Goal: Information Seeking & Learning: Learn about a topic

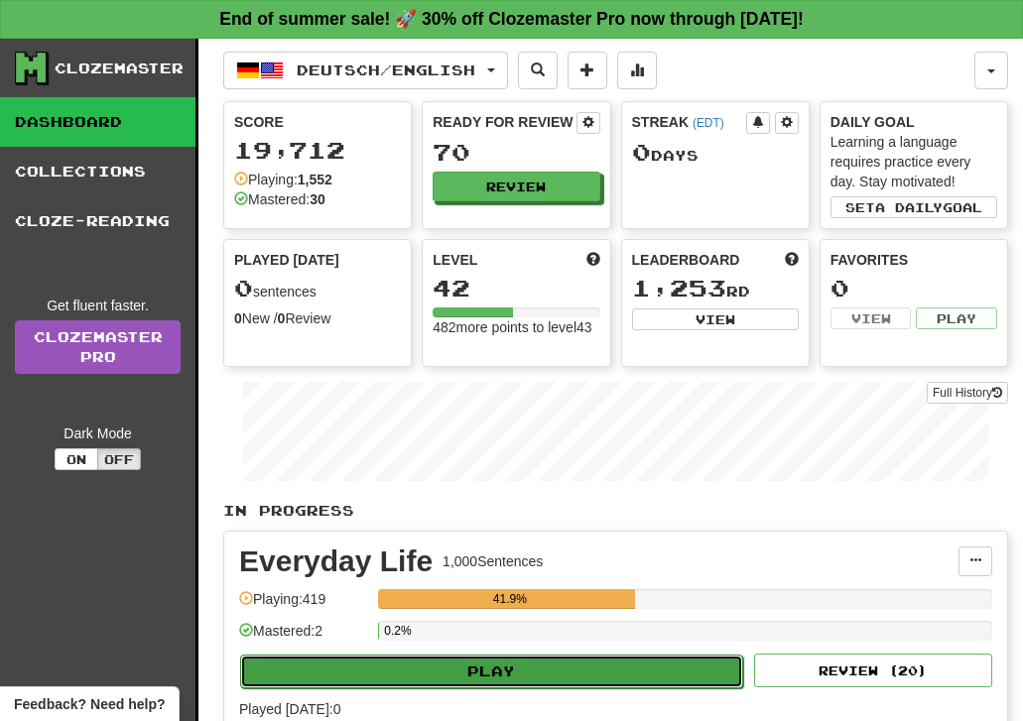
click at [393, 669] on button "Play" at bounding box center [491, 672] width 503 height 34
select select "**"
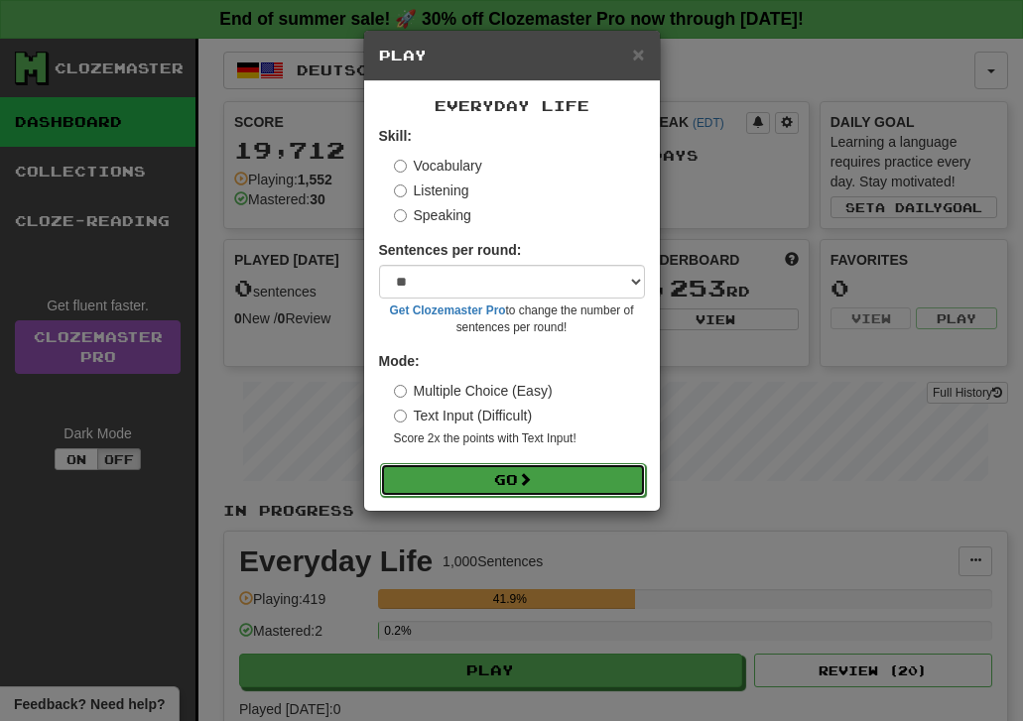
click at [442, 488] on button "Go" at bounding box center [513, 480] width 266 height 34
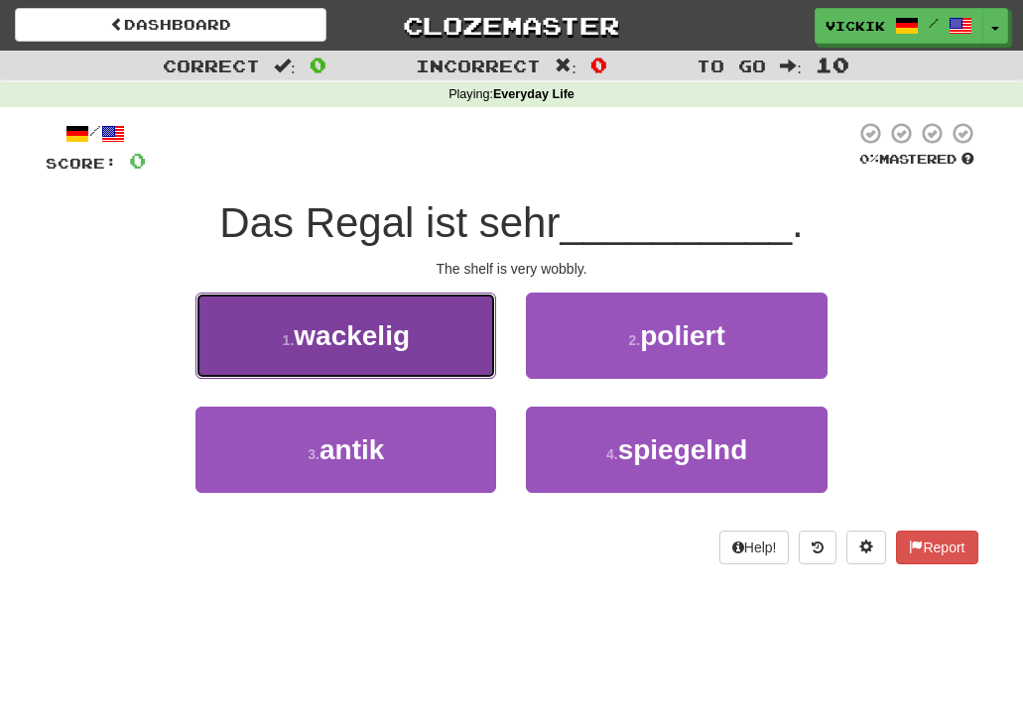
click at [400, 357] on button "1 . wackelig" at bounding box center [345, 336] width 301 height 86
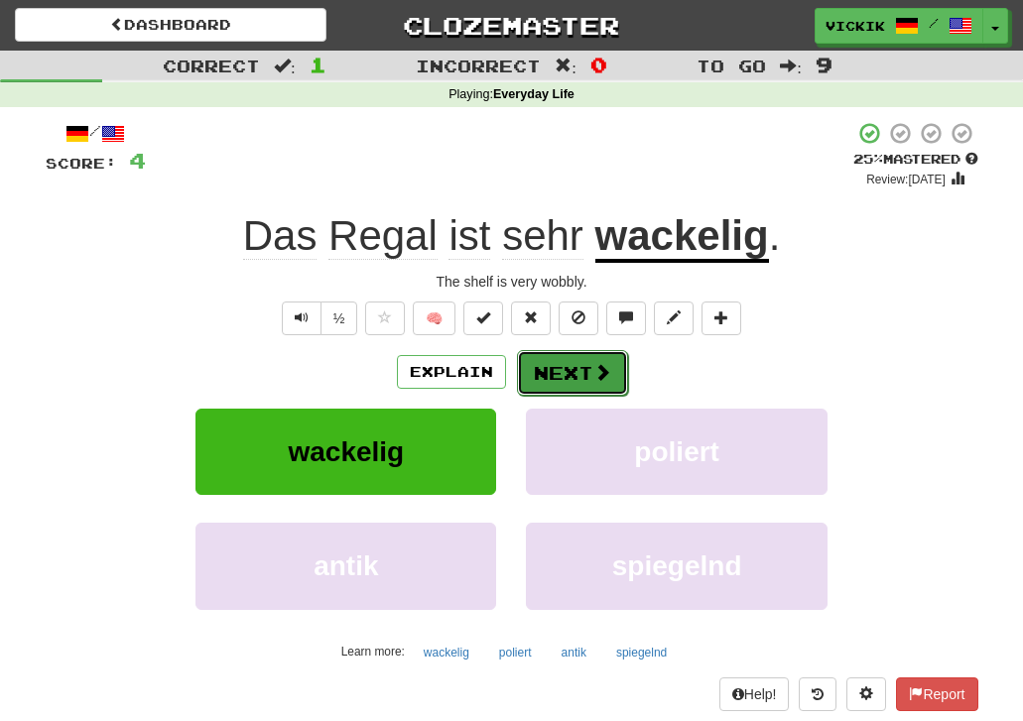
click at [559, 368] on button "Next" at bounding box center [572, 373] width 111 height 46
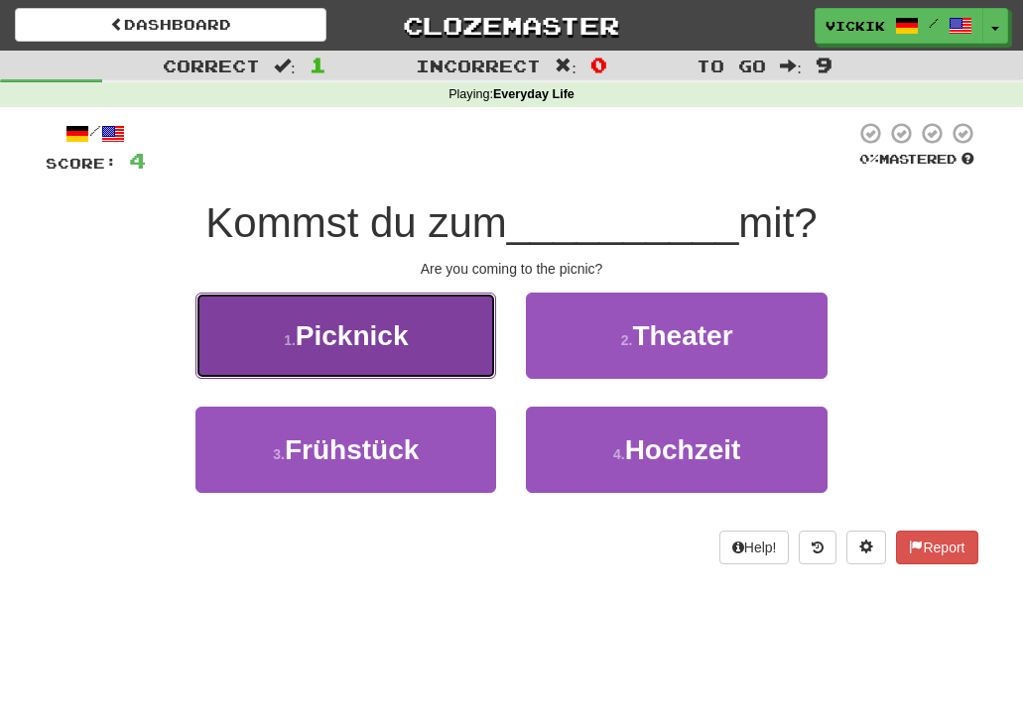
click at [416, 340] on button "1 . Picknick" at bounding box center [345, 336] width 301 height 86
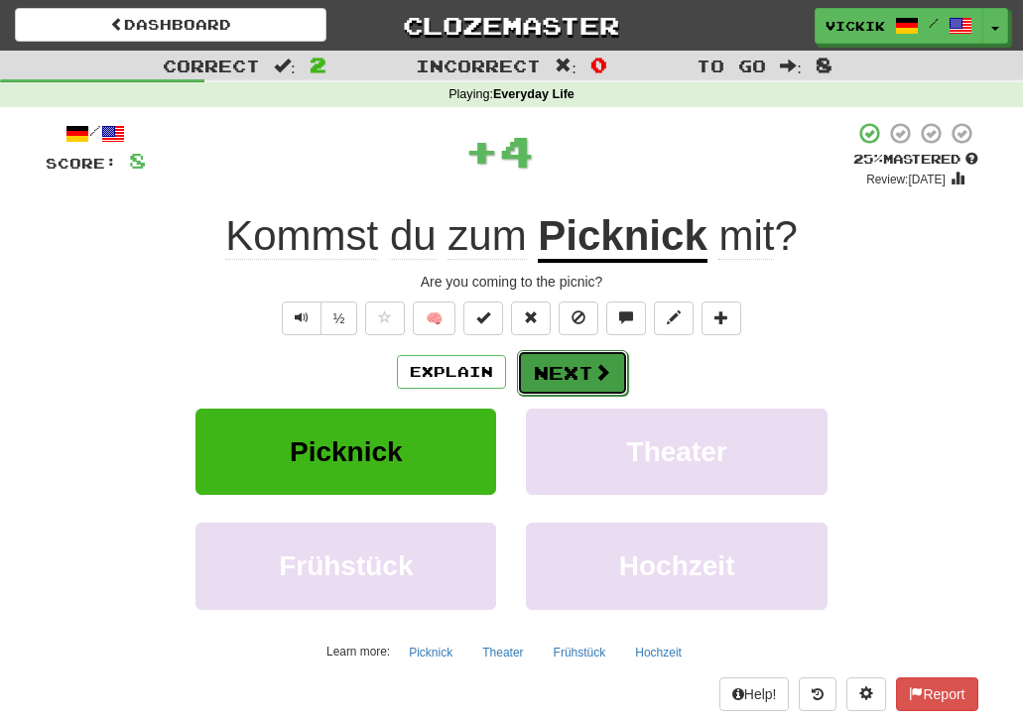
click at [571, 365] on button "Next" at bounding box center [572, 373] width 111 height 46
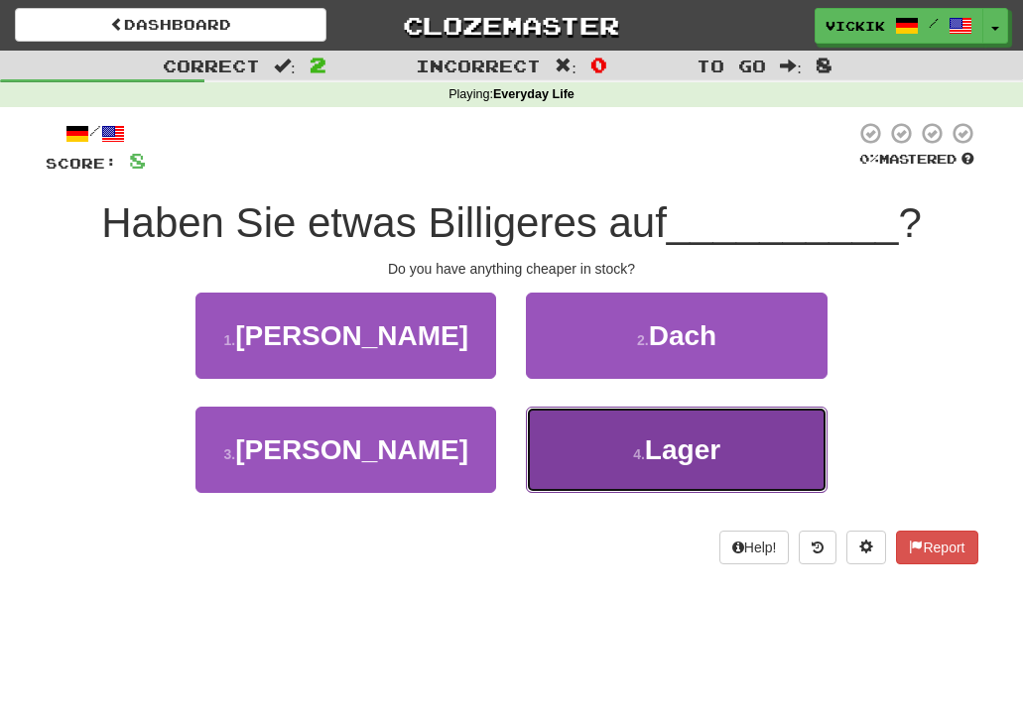
click at [760, 450] on button "4 . Lager" at bounding box center [676, 450] width 301 height 86
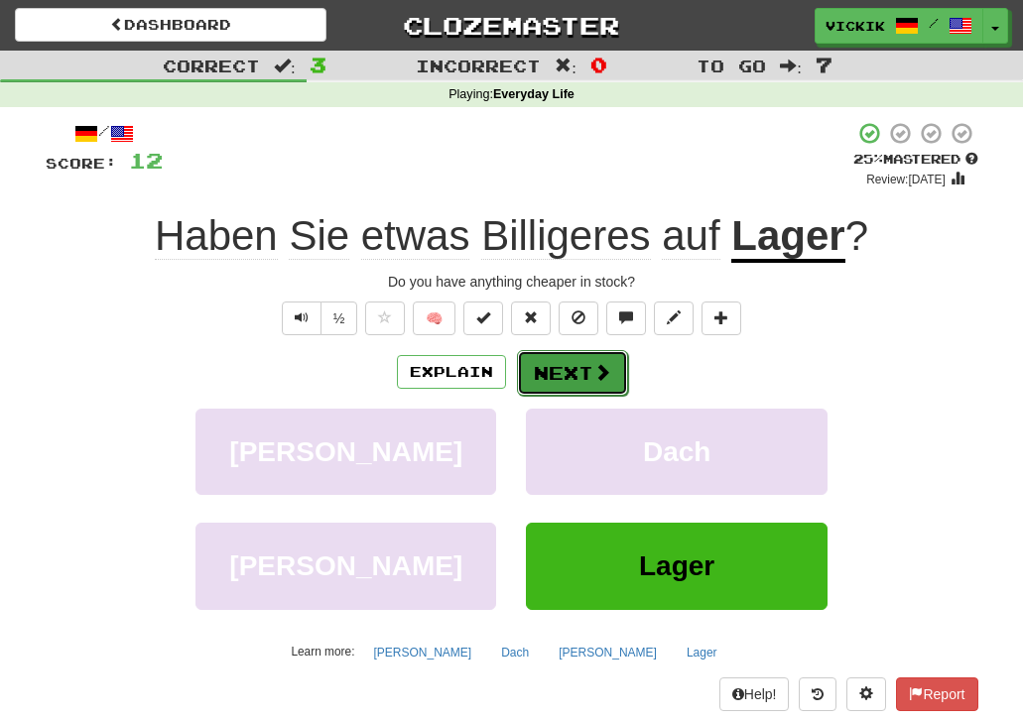
click at [558, 377] on button "Next" at bounding box center [572, 373] width 111 height 46
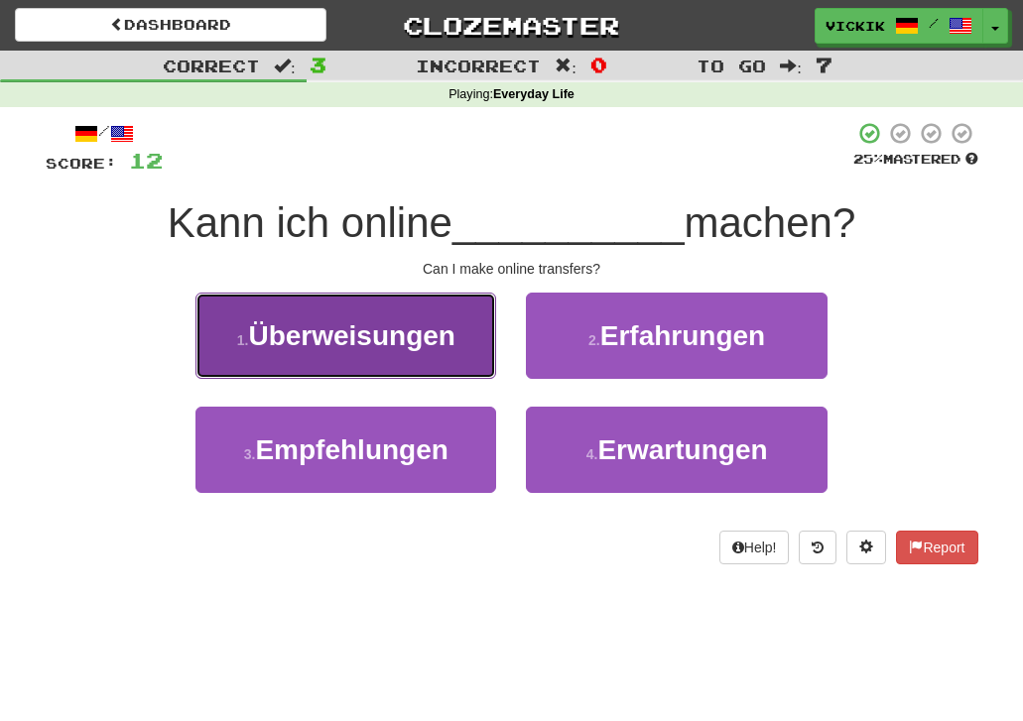
click at [368, 339] on span "Überweisungen" at bounding box center [351, 335] width 206 height 31
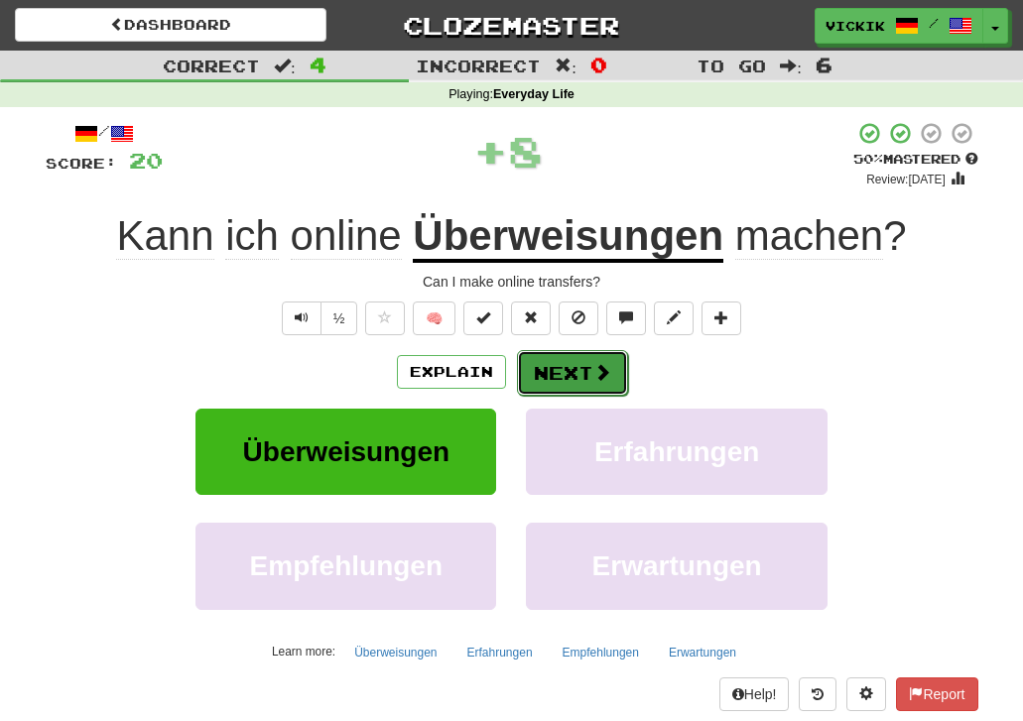
click at [593, 367] on span at bounding box center [602, 372] width 18 height 18
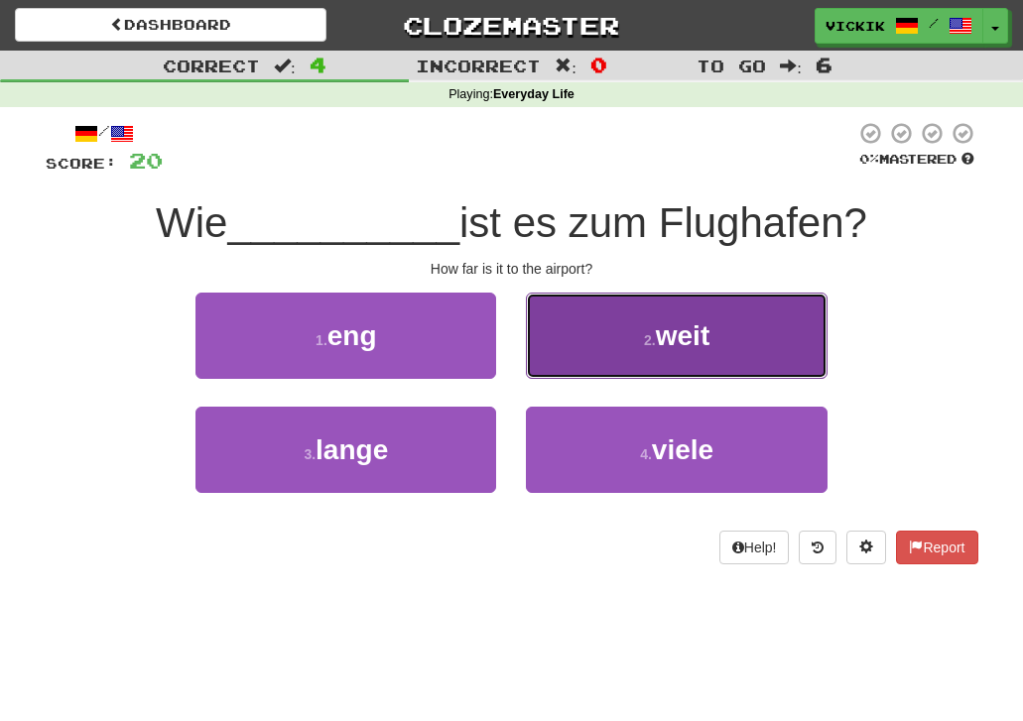
click at [620, 339] on button "2 . weit" at bounding box center [676, 336] width 301 height 86
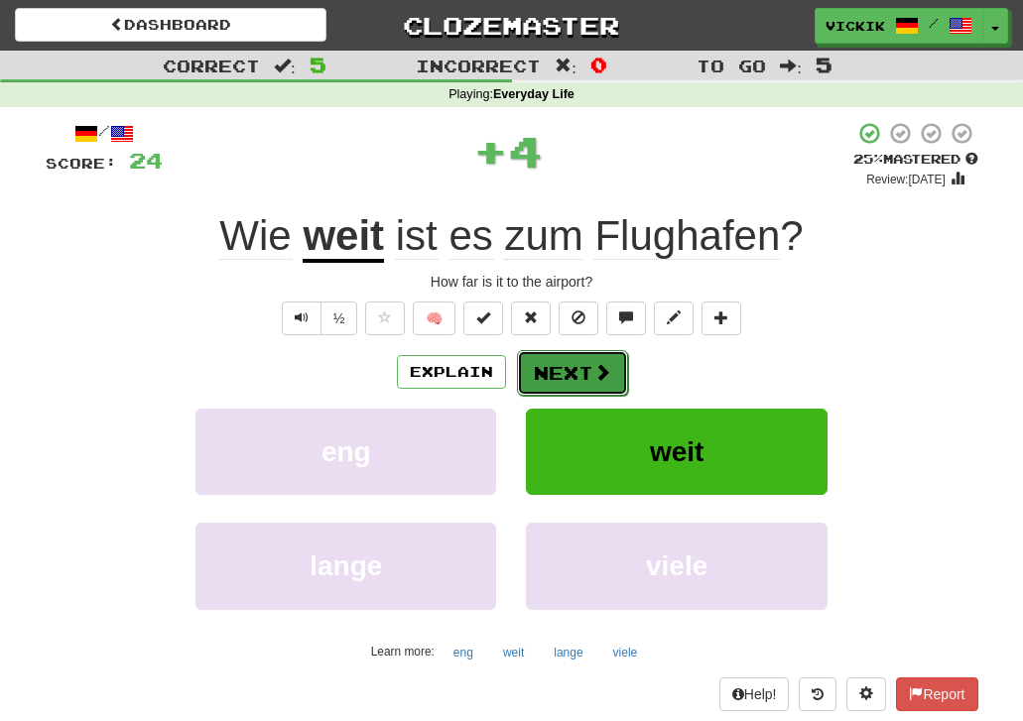
click at [576, 373] on button "Next" at bounding box center [572, 373] width 111 height 46
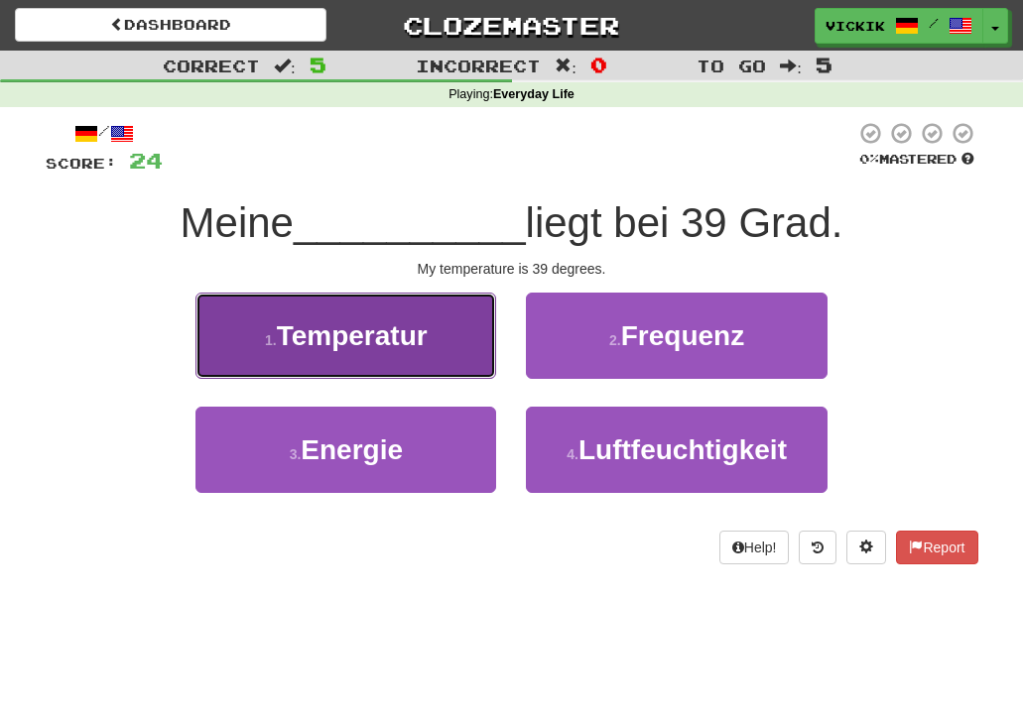
click at [435, 334] on button "1 . Temperatur" at bounding box center [345, 336] width 301 height 86
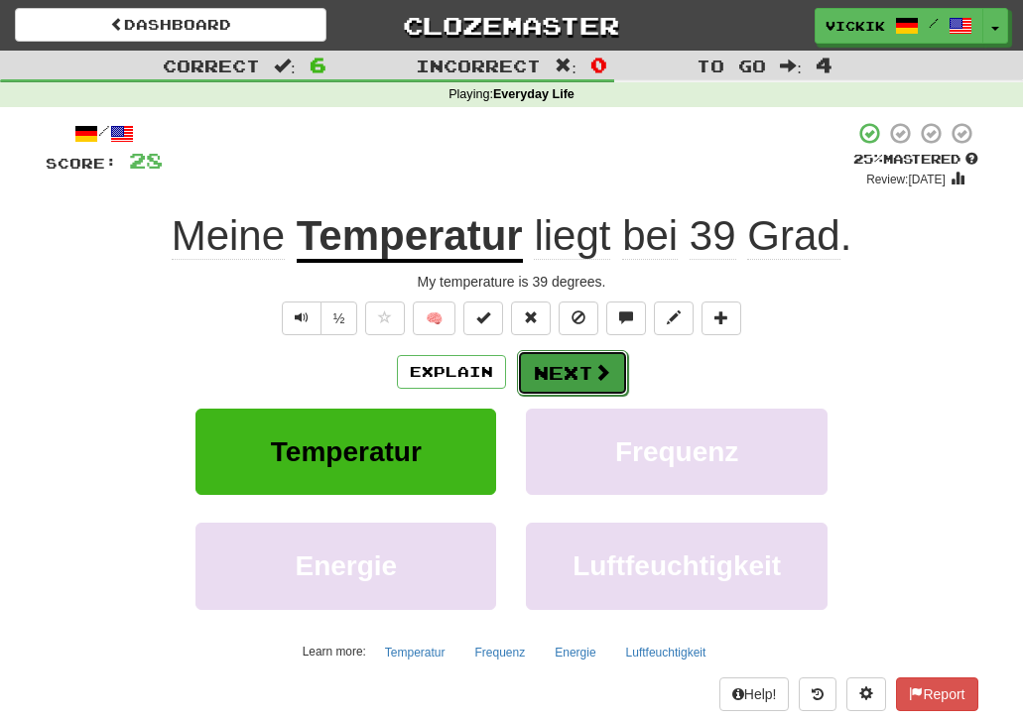
click at [552, 383] on button "Next" at bounding box center [572, 373] width 111 height 46
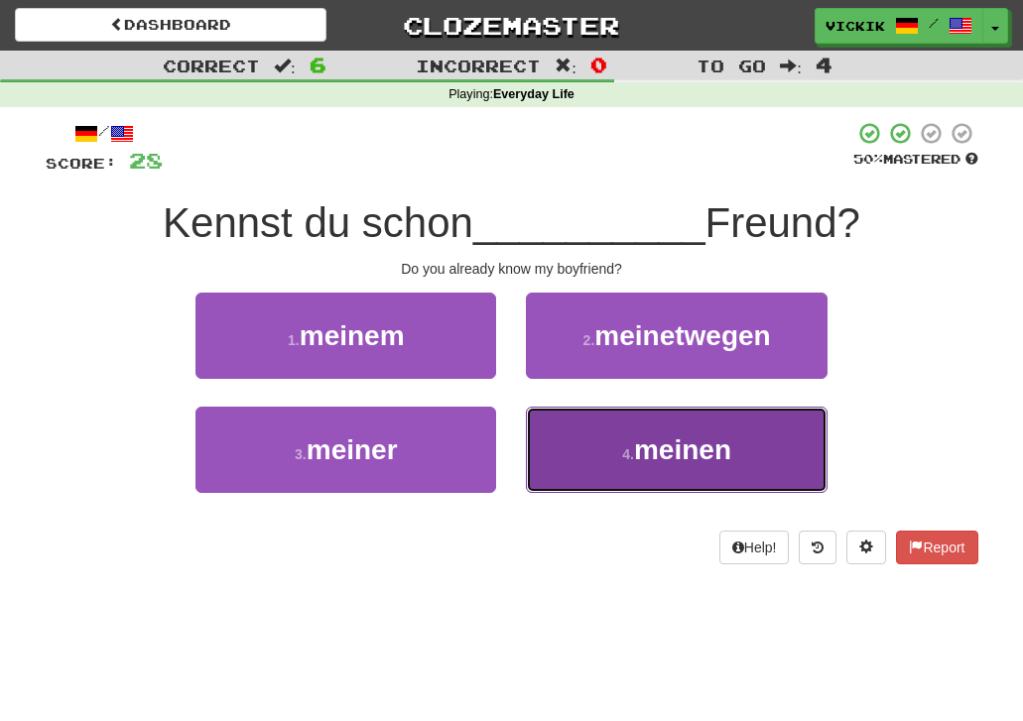
click at [670, 450] on span "meinen" at bounding box center [682, 449] width 97 height 31
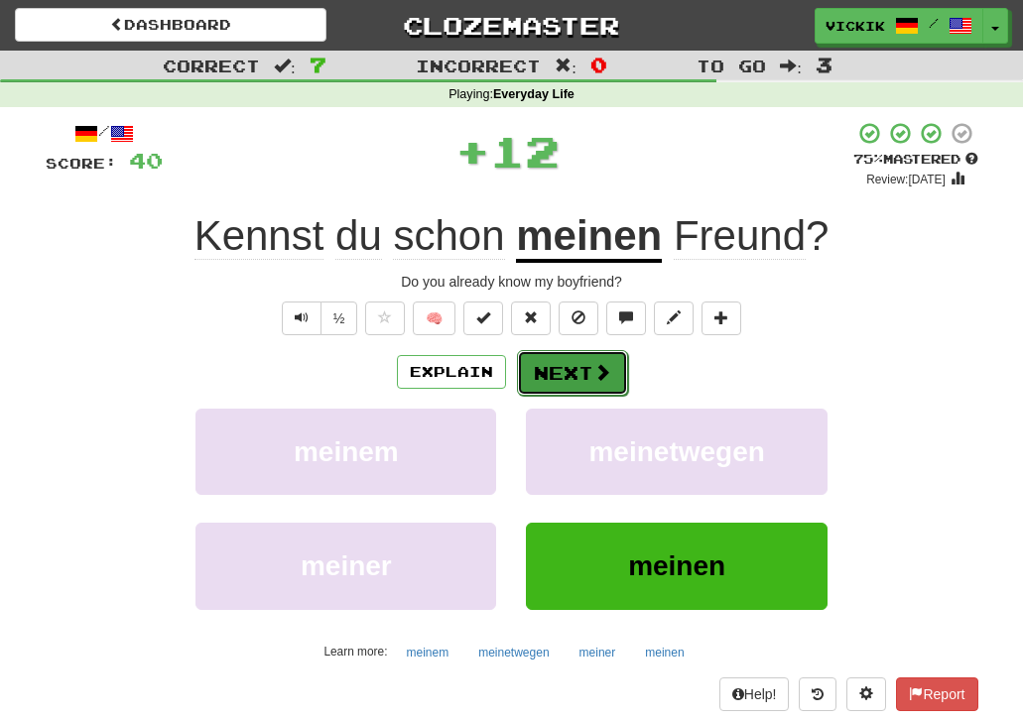
click at [582, 363] on button "Next" at bounding box center [572, 373] width 111 height 46
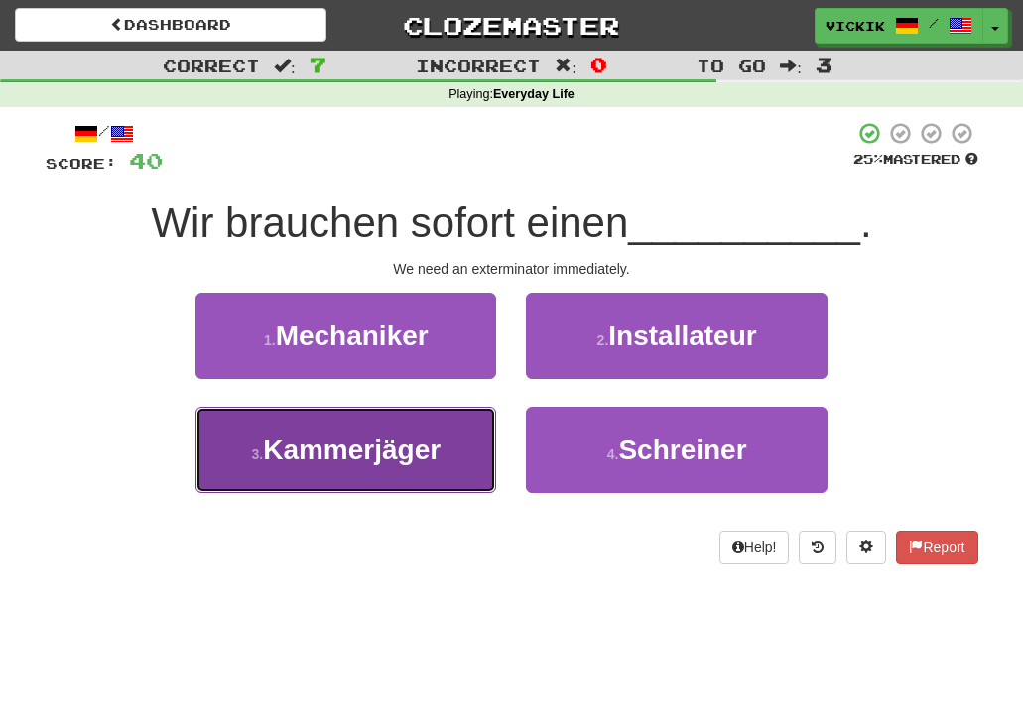
click at [328, 444] on span "Kammerjäger" at bounding box center [352, 449] width 178 height 31
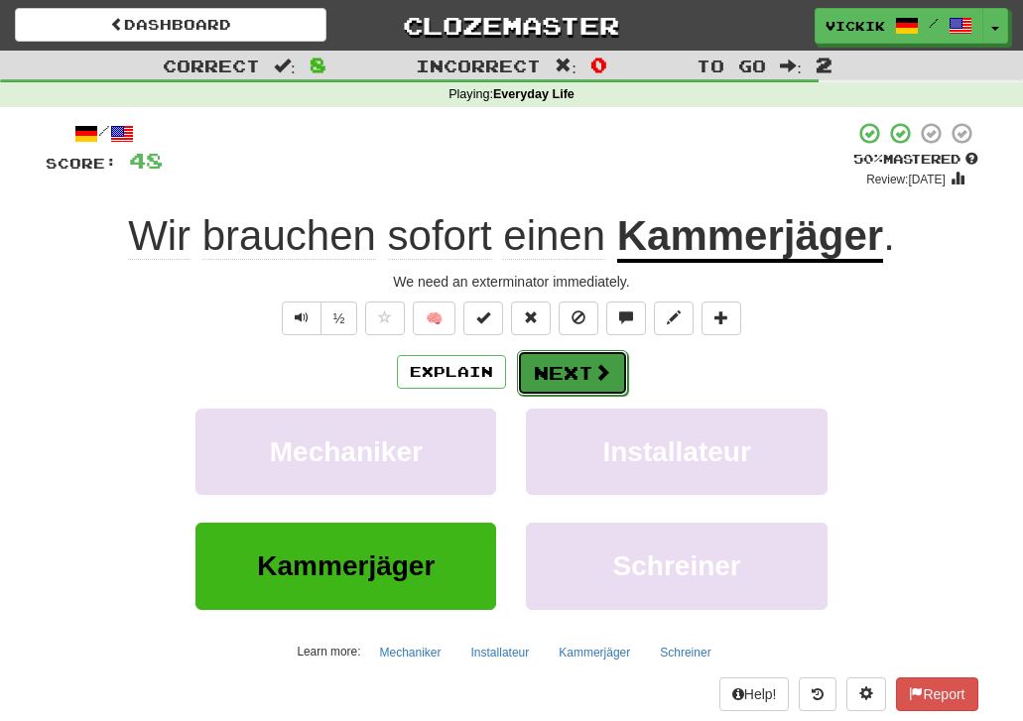
click at [574, 372] on button "Next" at bounding box center [572, 373] width 111 height 46
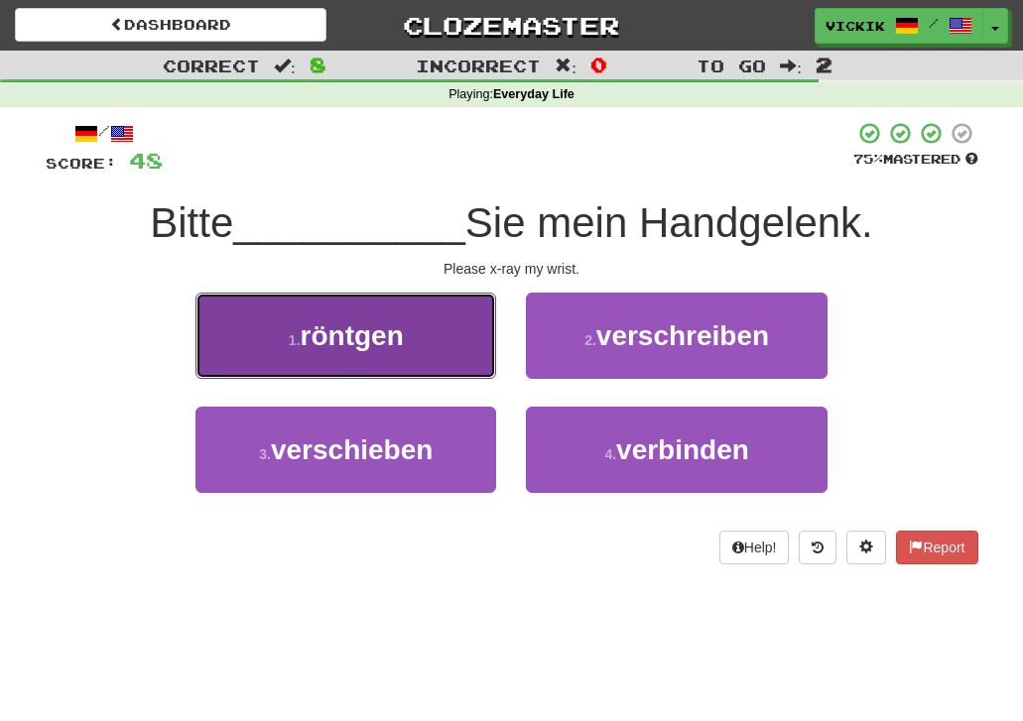
click at [390, 321] on span "röntgen" at bounding box center [352, 335] width 103 height 31
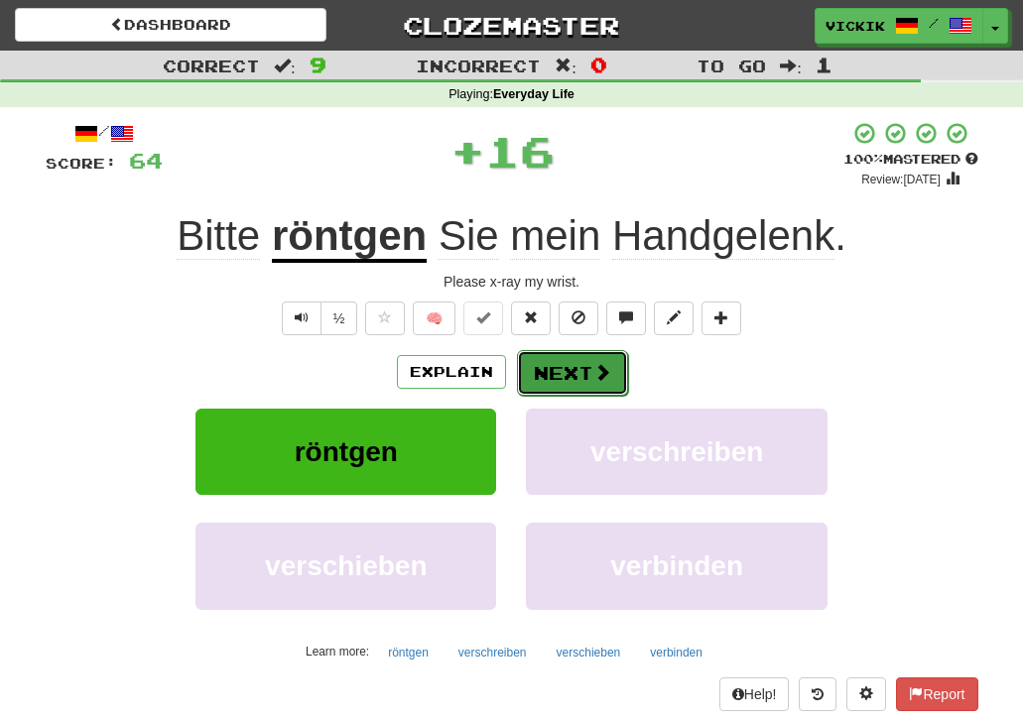
click at [561, 367] on button "Next" at bounding box center [572, 373] width 111 height 46
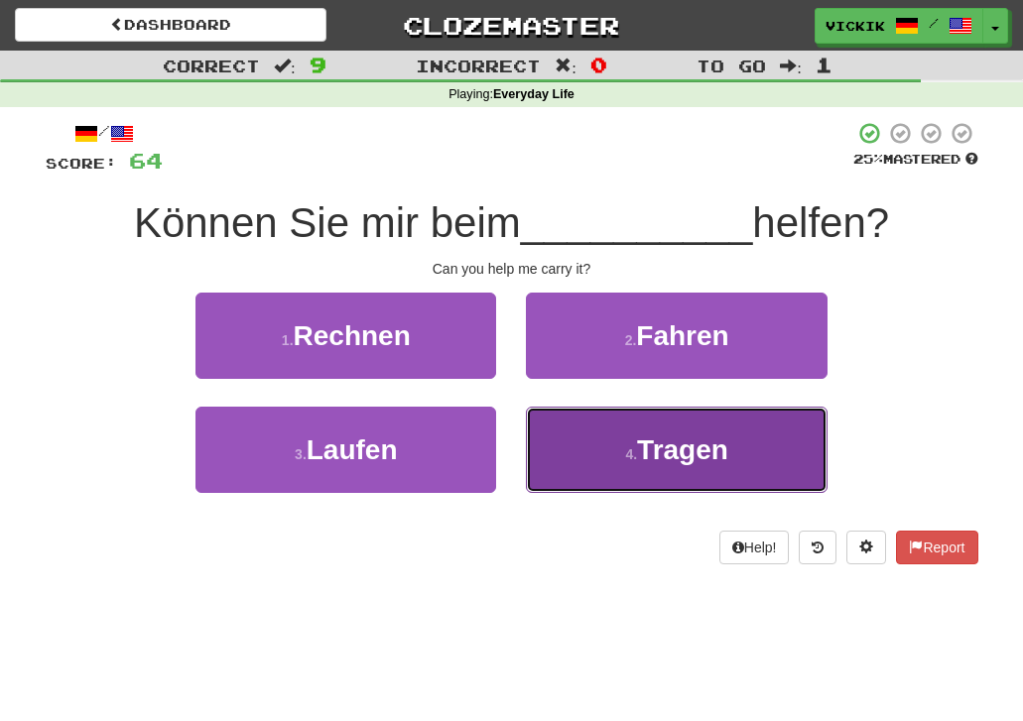
click at [672, 429] on button "4 . Tragen" at bounding box center [676, 450] width 301 height 86
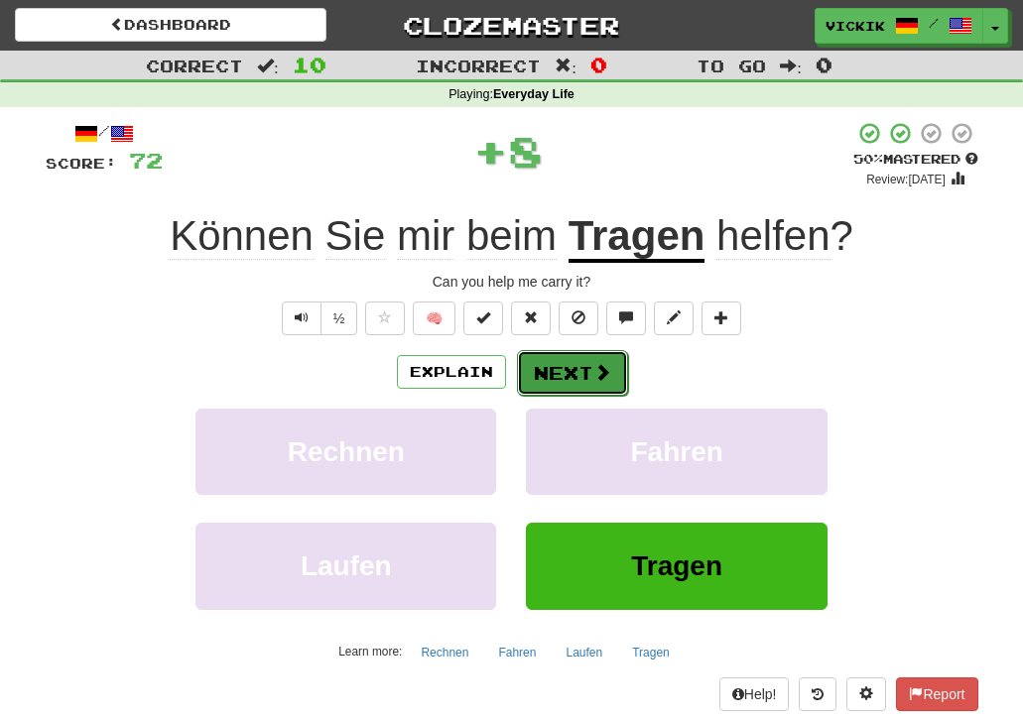
click at [583, 358] on button "Next" at bounding box center [572, 373] width 111 height 46
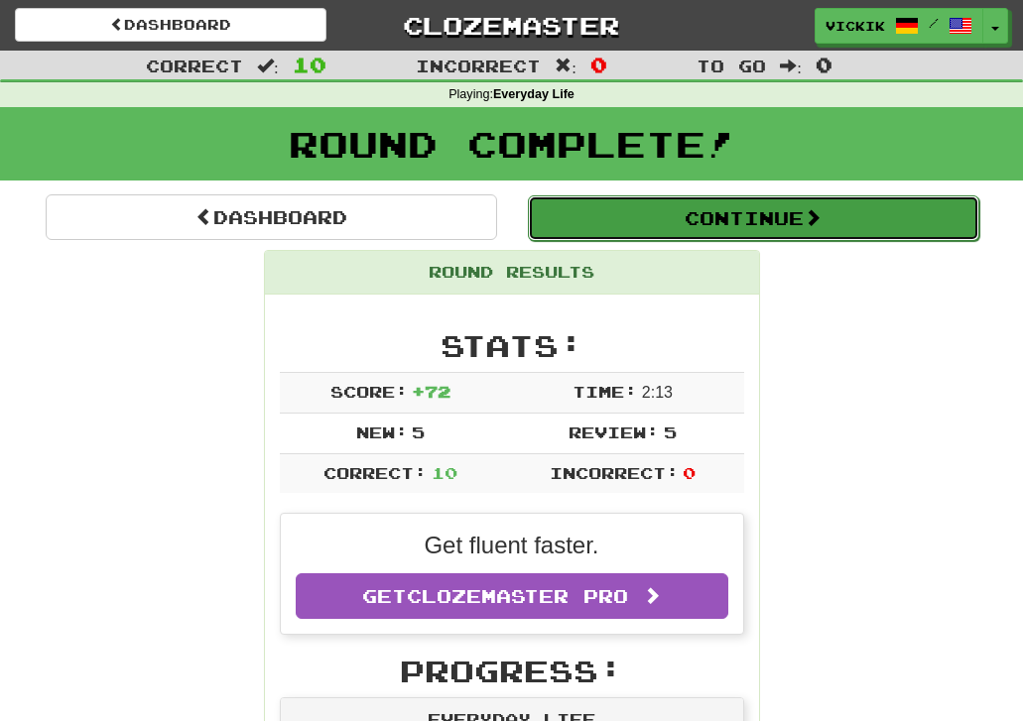
click at [623, 214] on button "Continue" at bounding box center [753, 218] width 451 height 46
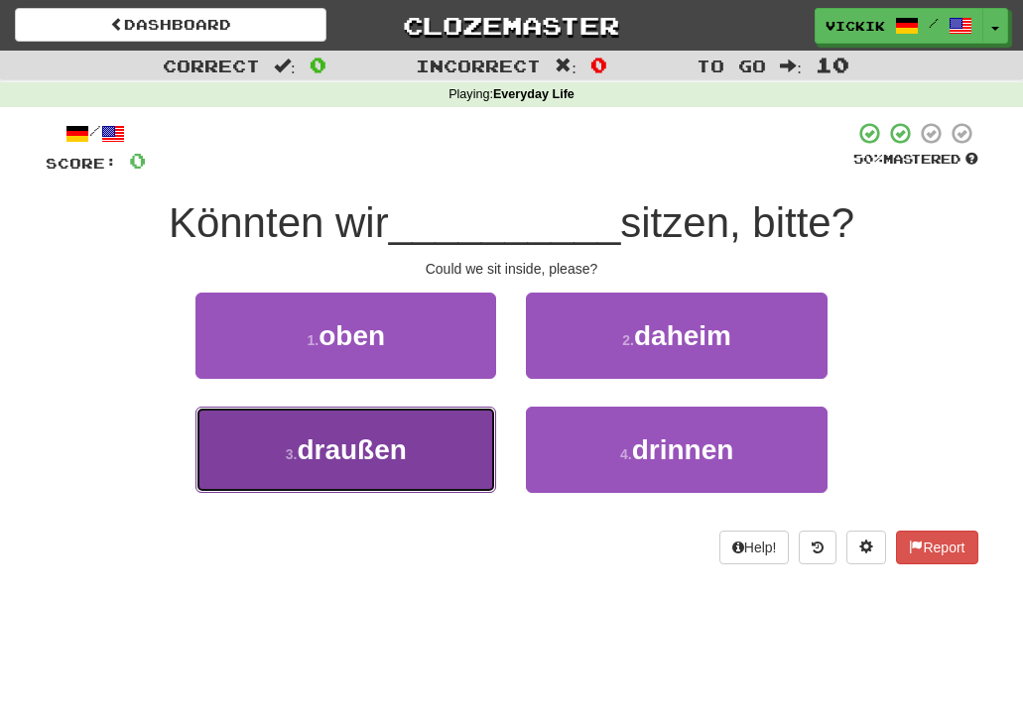
click at [424, 445] on button "3 . draußen" at bounding box center [345, 450] width 301 height 86
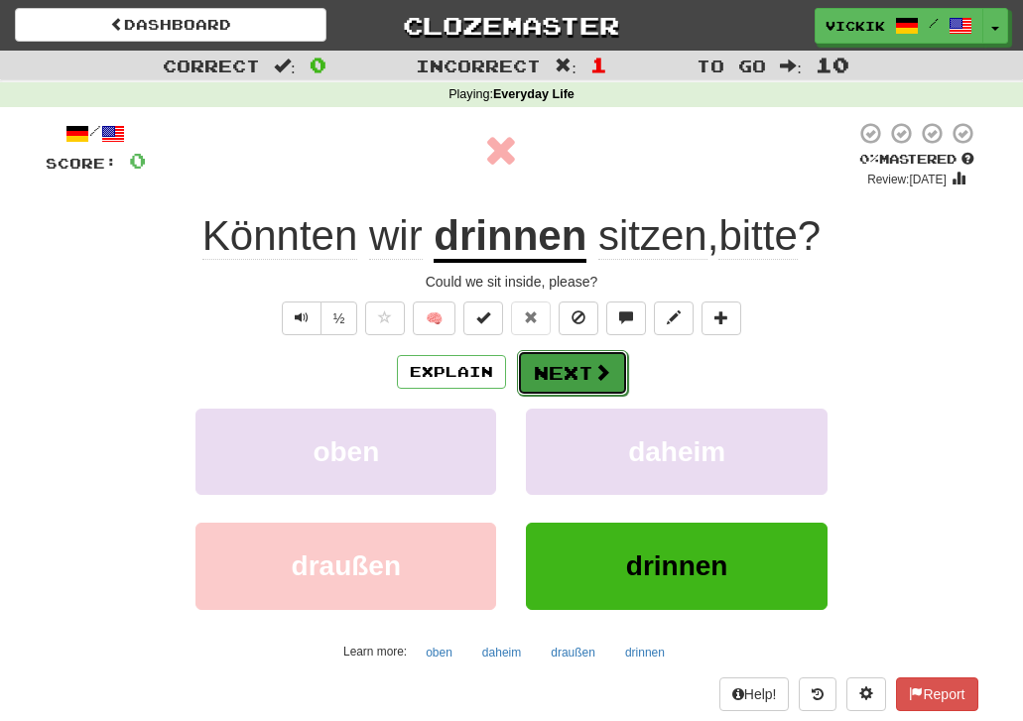
click at [595, 370] on span at bounding box center [602, 372] width 18 height 18
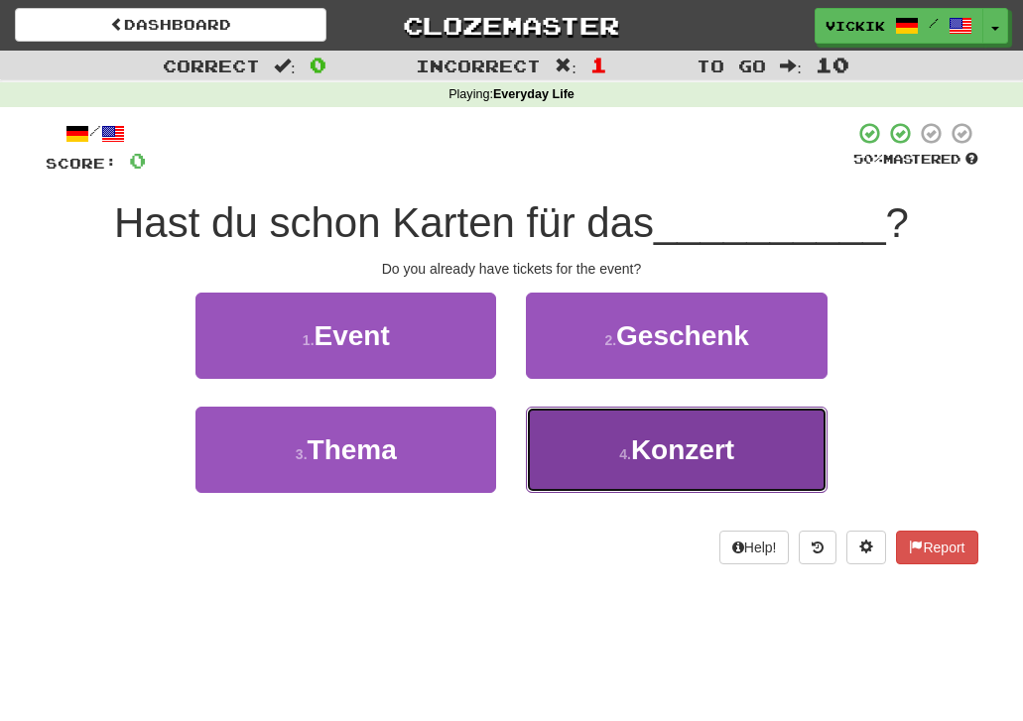
click at [646, 447] on span "Konzert" at bounding box center [682, 449] width 103 height 31
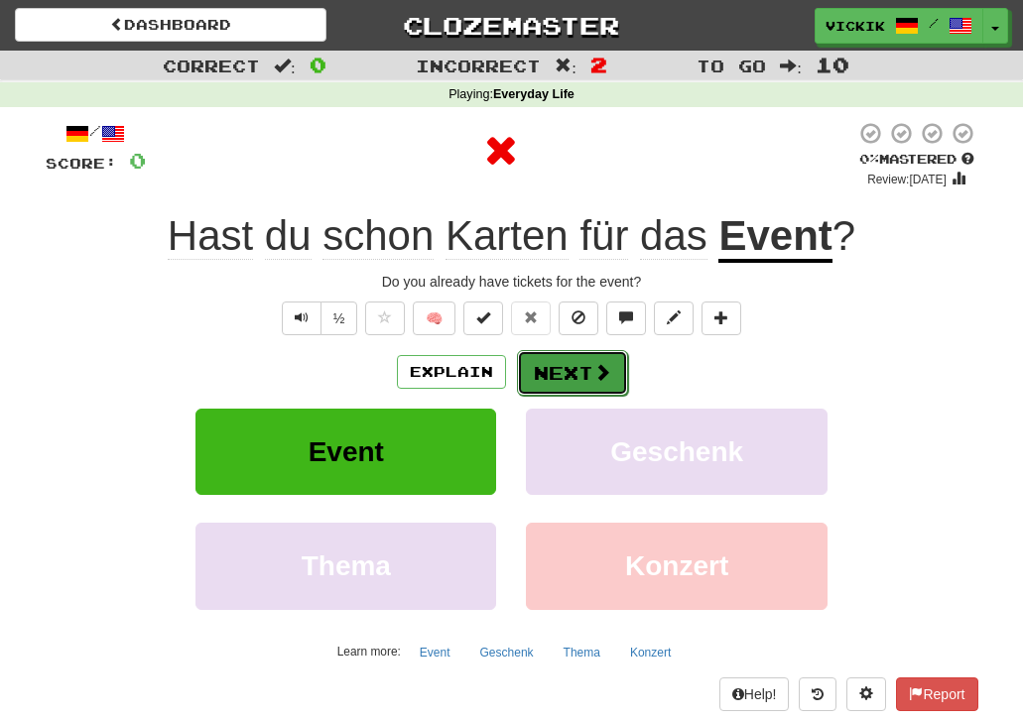
click at [573, 374] on button "Next" at bounding box center [572, 373] width 111 height 46
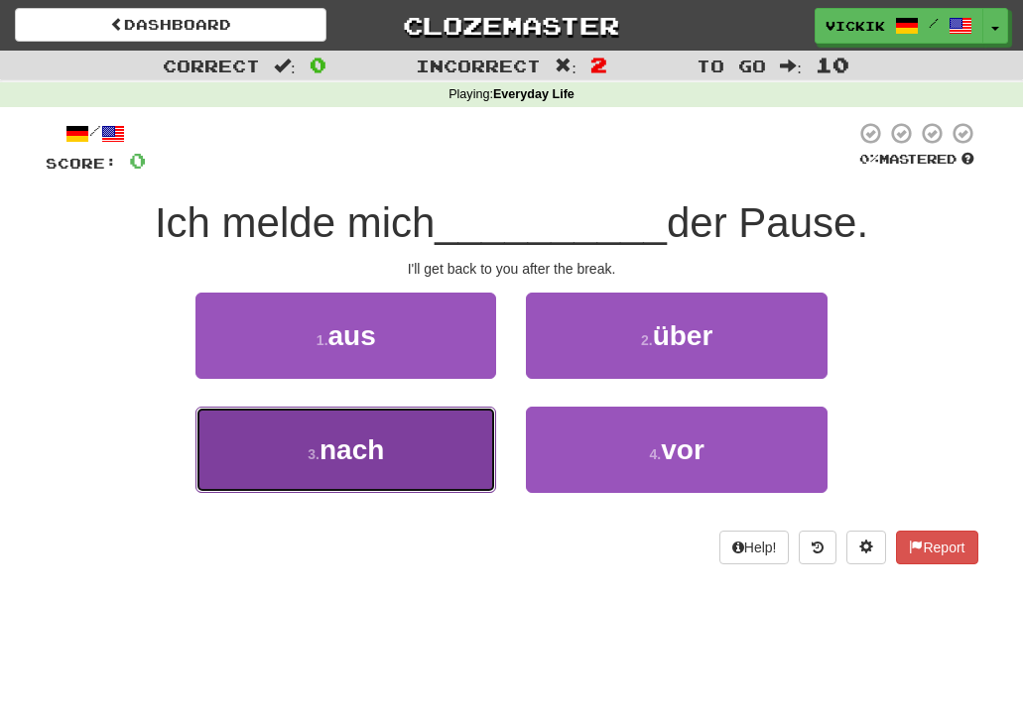
click at [424, 455] on button "3 . nach" at bounding box center [345, 450] width 301 height 86
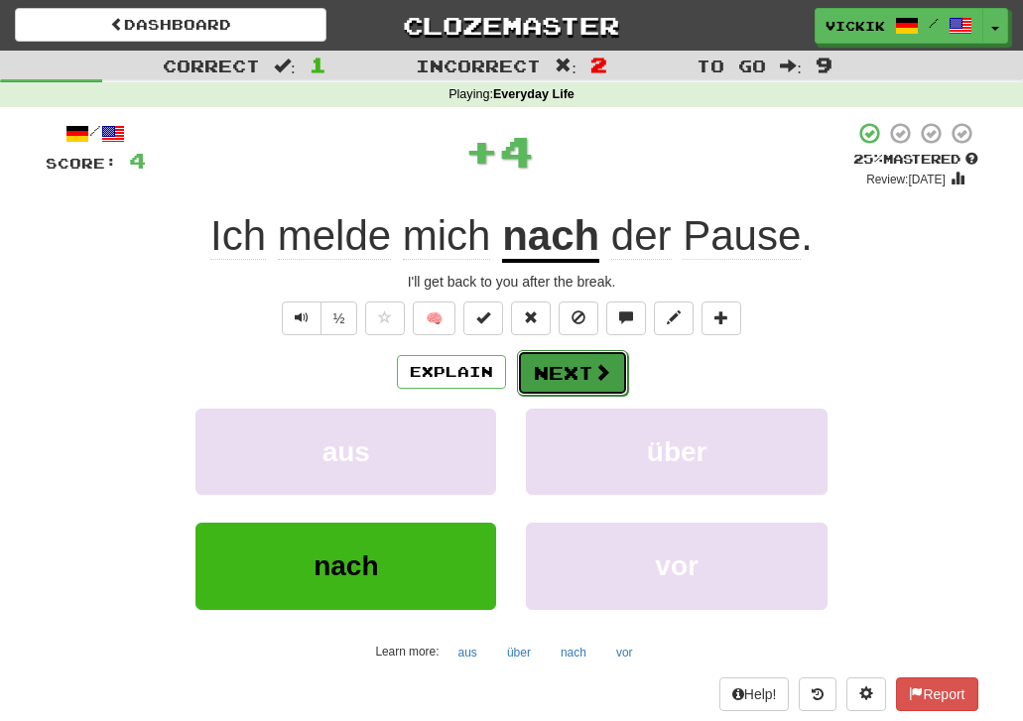
click at [566, 380] on button "Next" at bounding box center [572, 373] width 111 height 46
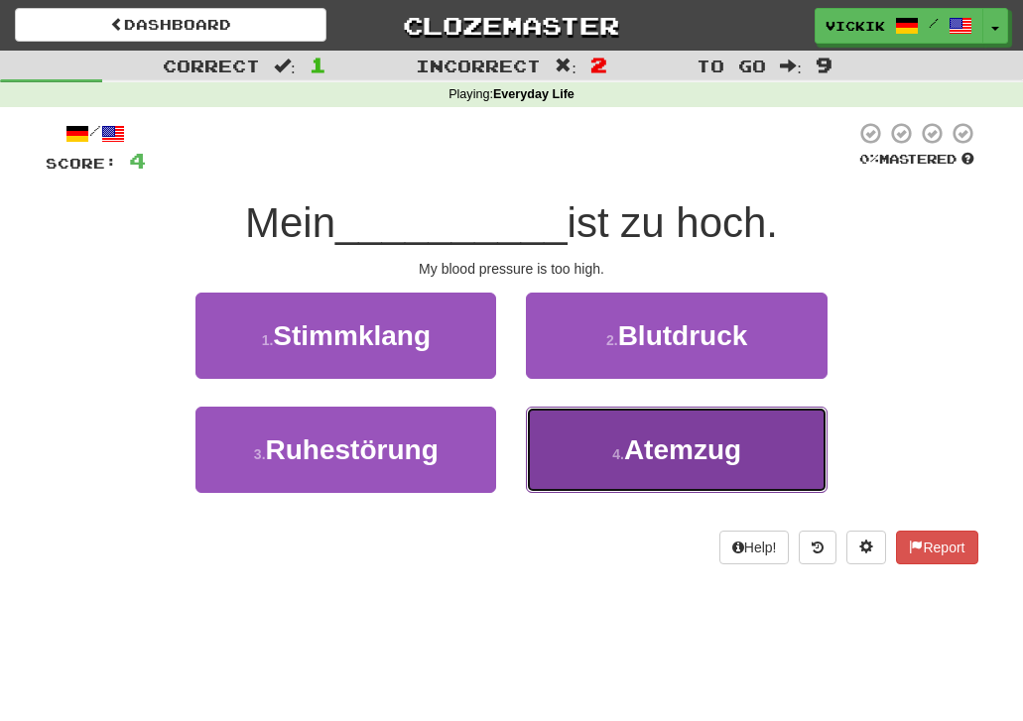
click at [673, 439] on span "Atemzug" at bounding box center [682, 449] width 117 height 31
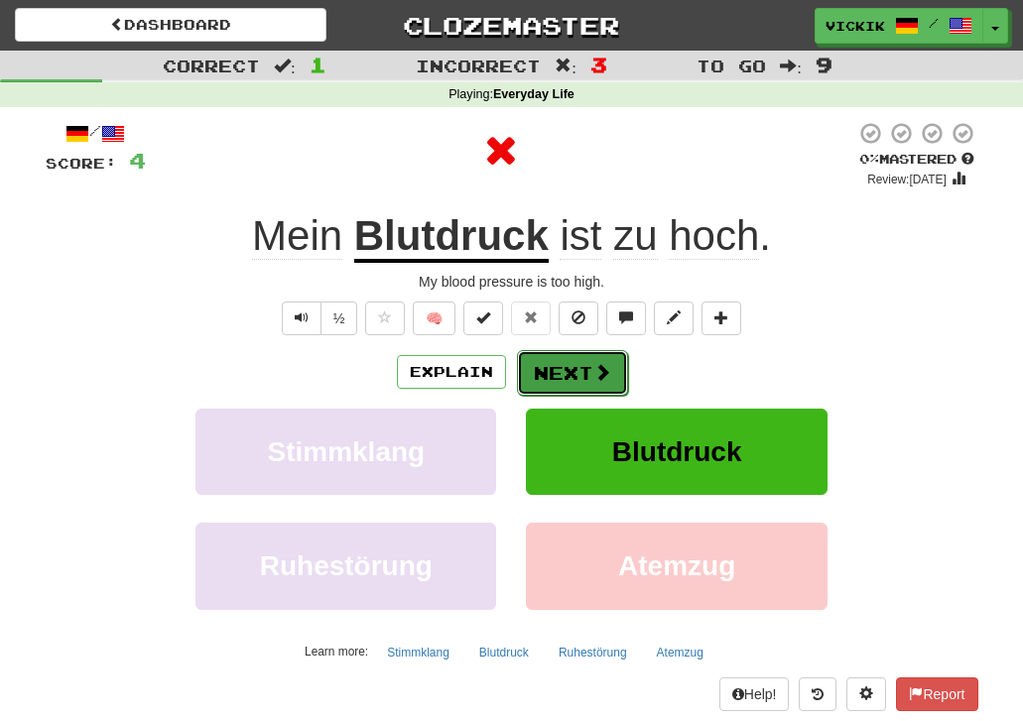
click at [576, 362] on button "Next" at bounding box center [572, 373] width 111 height 46
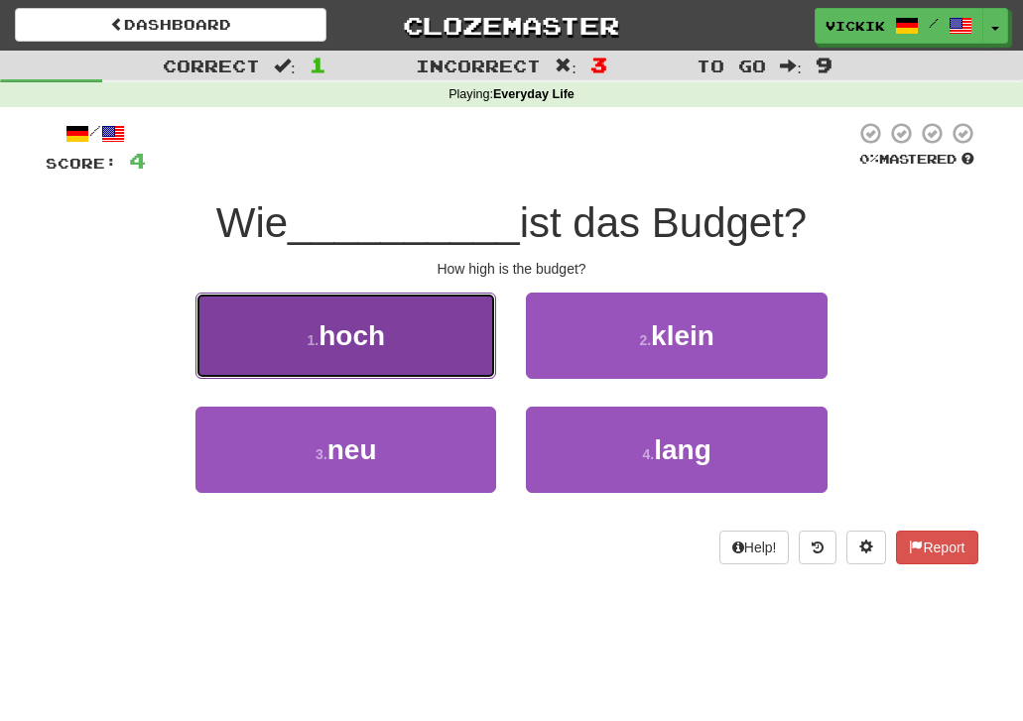
click at [436, 336] on button "1 . hoch" at bounding box center [345, 336] width 301 height 86
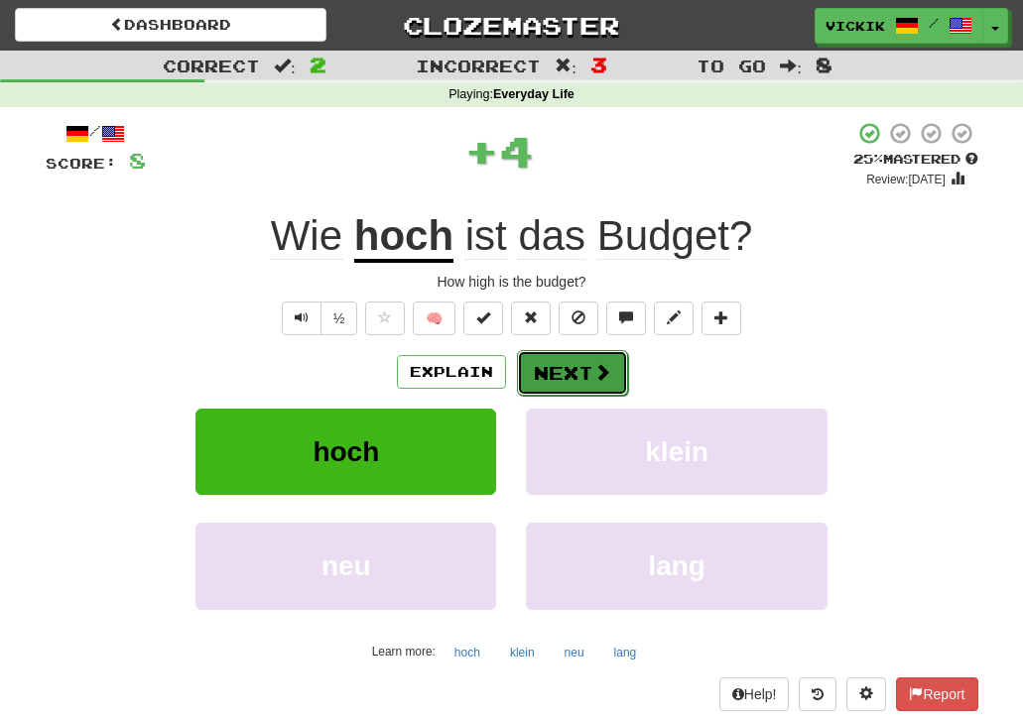
click at [568, 371] on button "Next" at bounding box center [572, 373] width 111 height 46
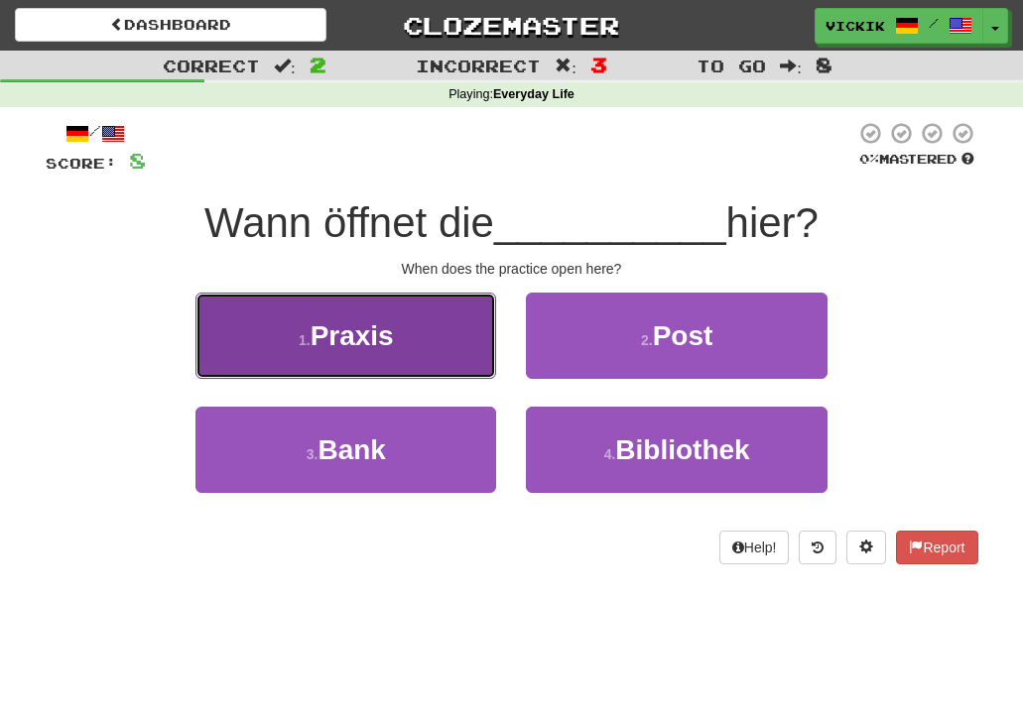
click at [437, 327] on button "1 . Praxis" at bounding box center [345, 336] width 301 height 86
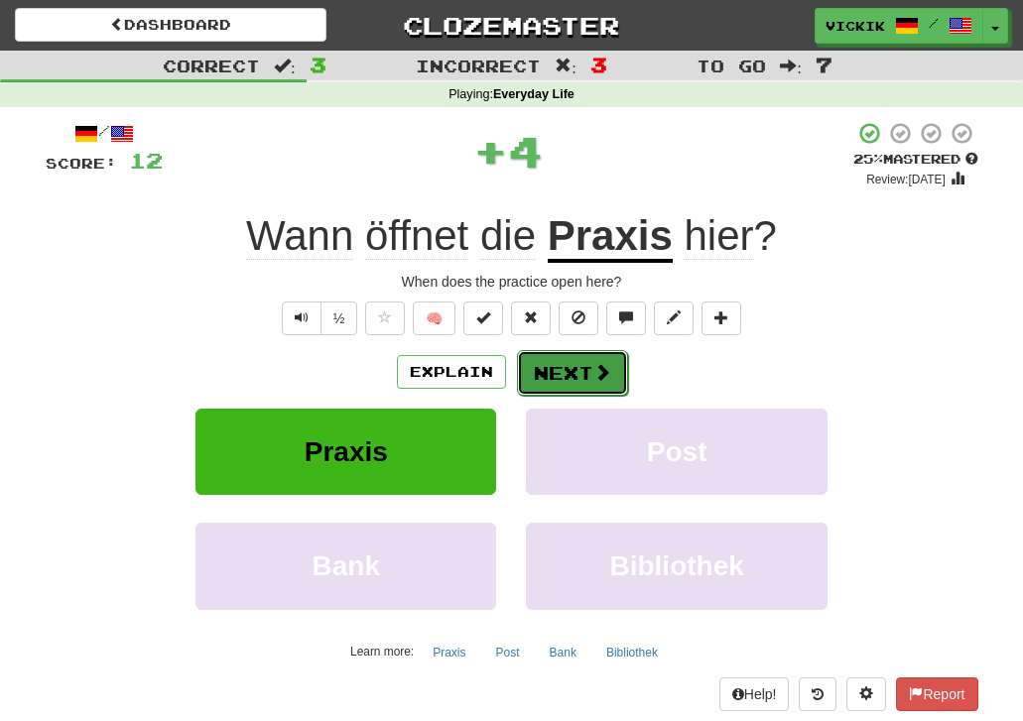
click at [576, 375] on button "Next" at bounding box center [572, 373] width 111 height 46
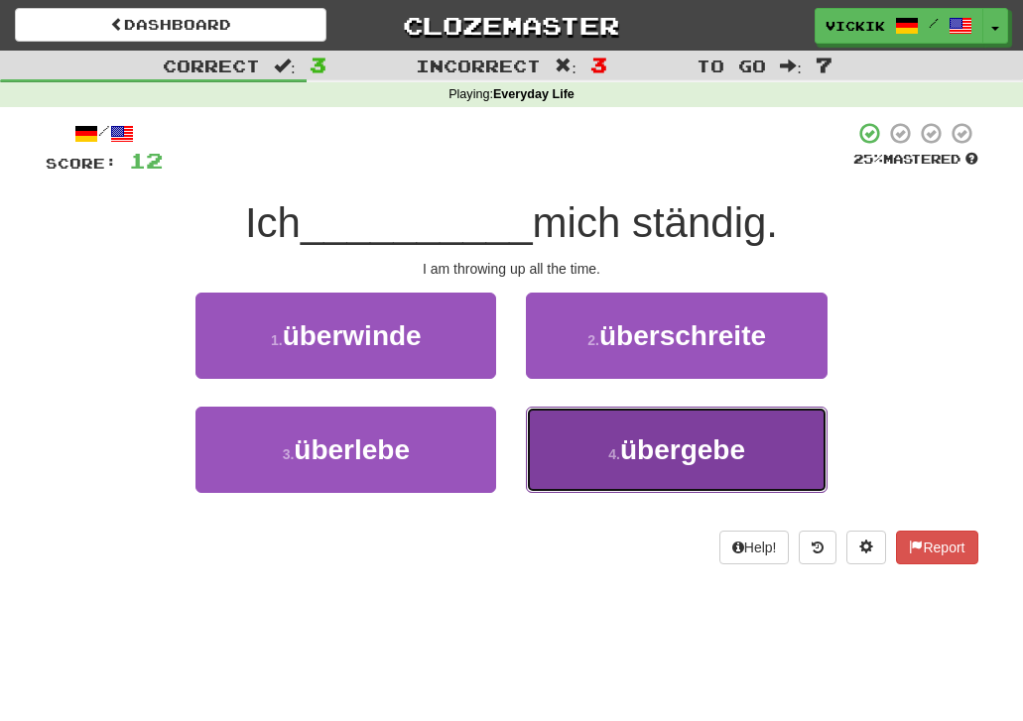
click at [668, 446] on span "übergebe" at bounding box center [682, 449] width 125 height 31
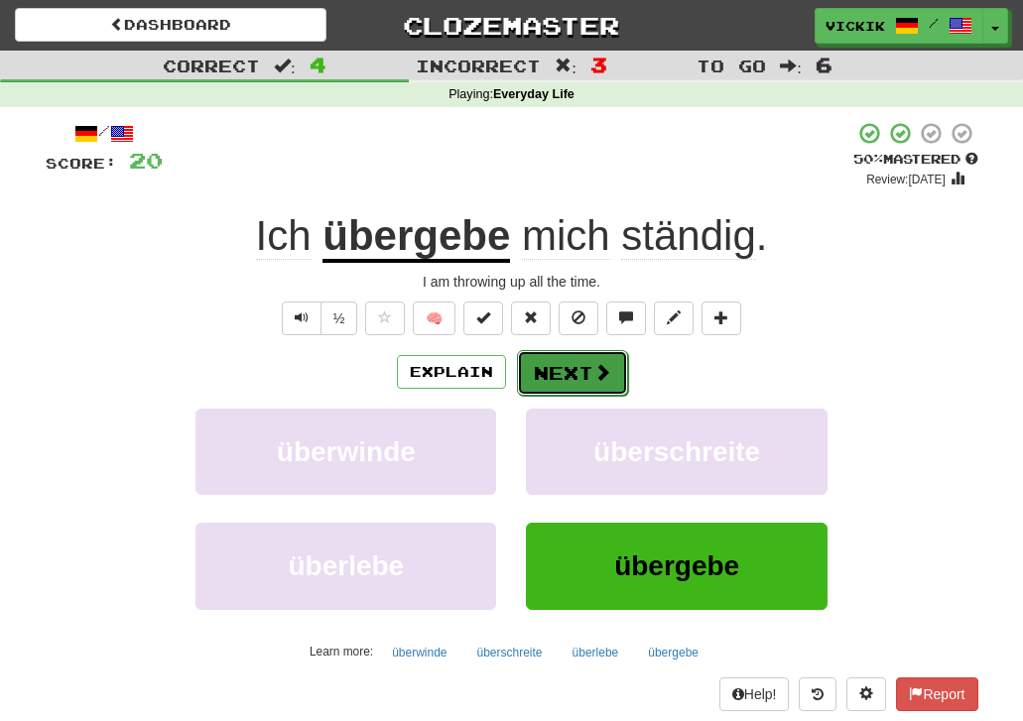
click at [564, 371] on button "Next" at bounding box center [572, 373] width 111 height 46
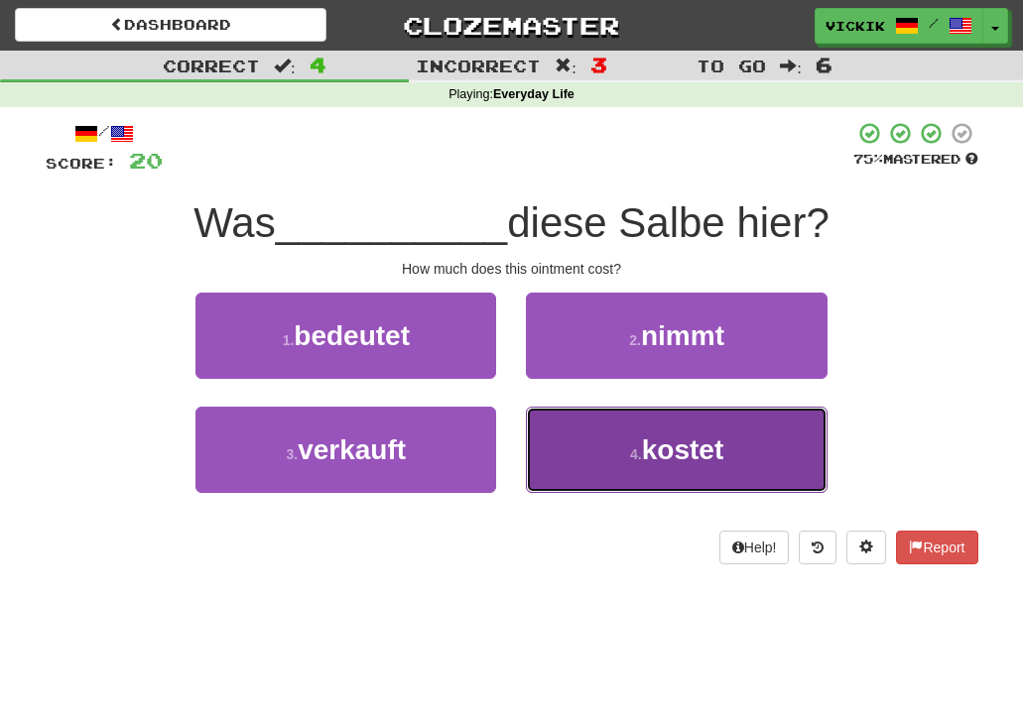
click at [619, 471] on button "4 . kostet" at bounding box center [676, 450] width 301 height 86
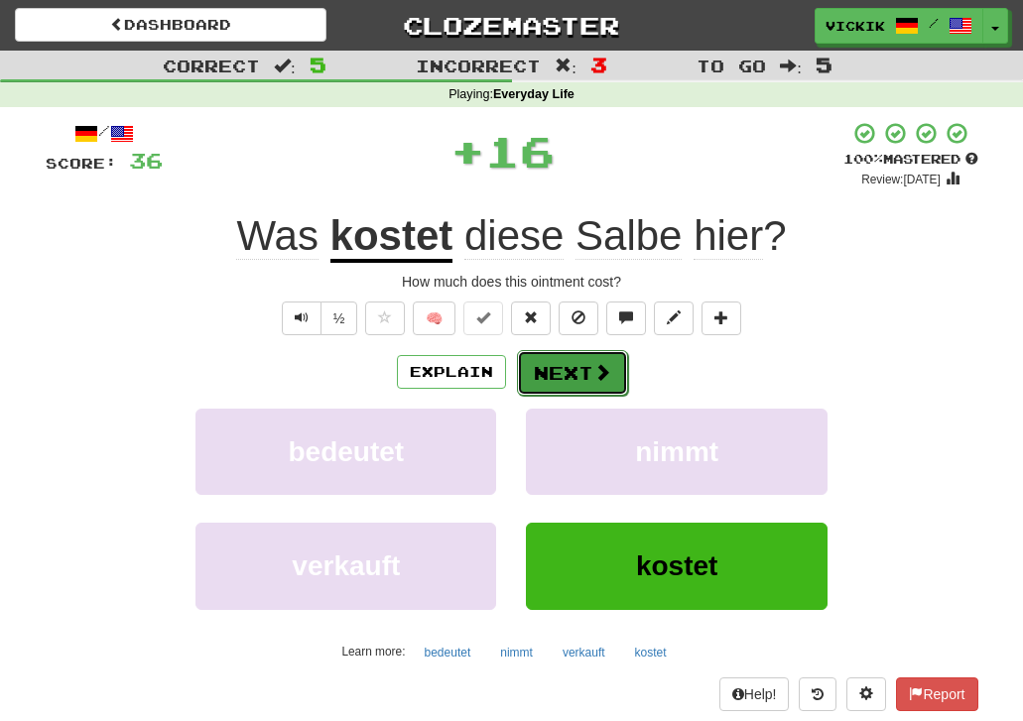
click at [584, 374] on button "Next" at bounding box center [572, 373] width 111 height 46
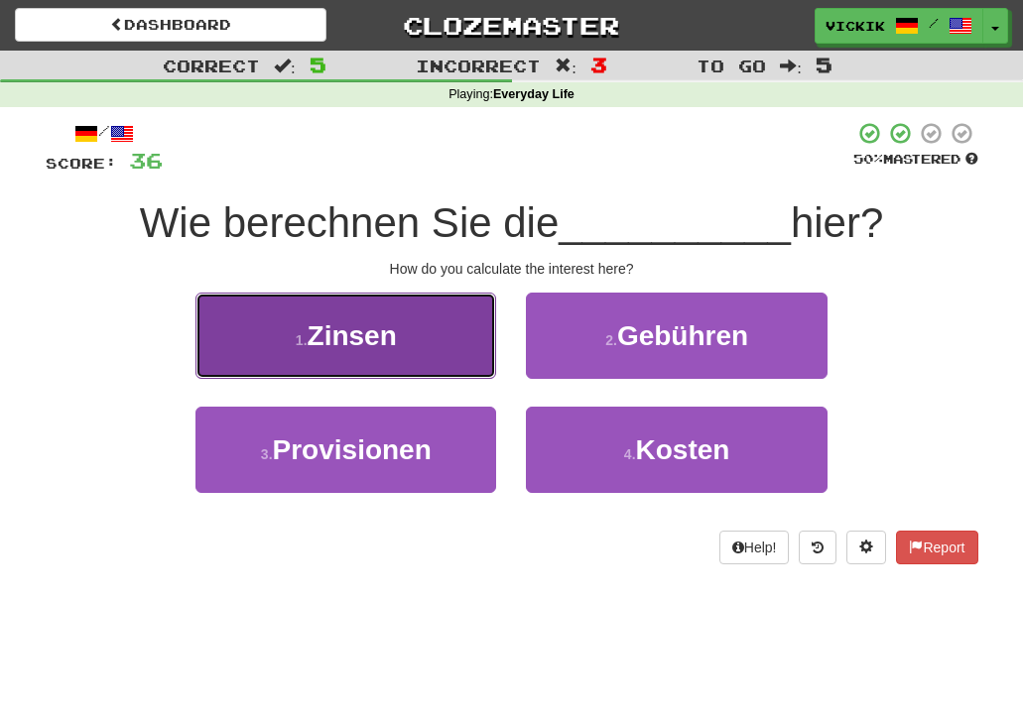
click at [446, 326] on button "1 . Zinsen" at bounding box center [345, 336] width 301 height 86
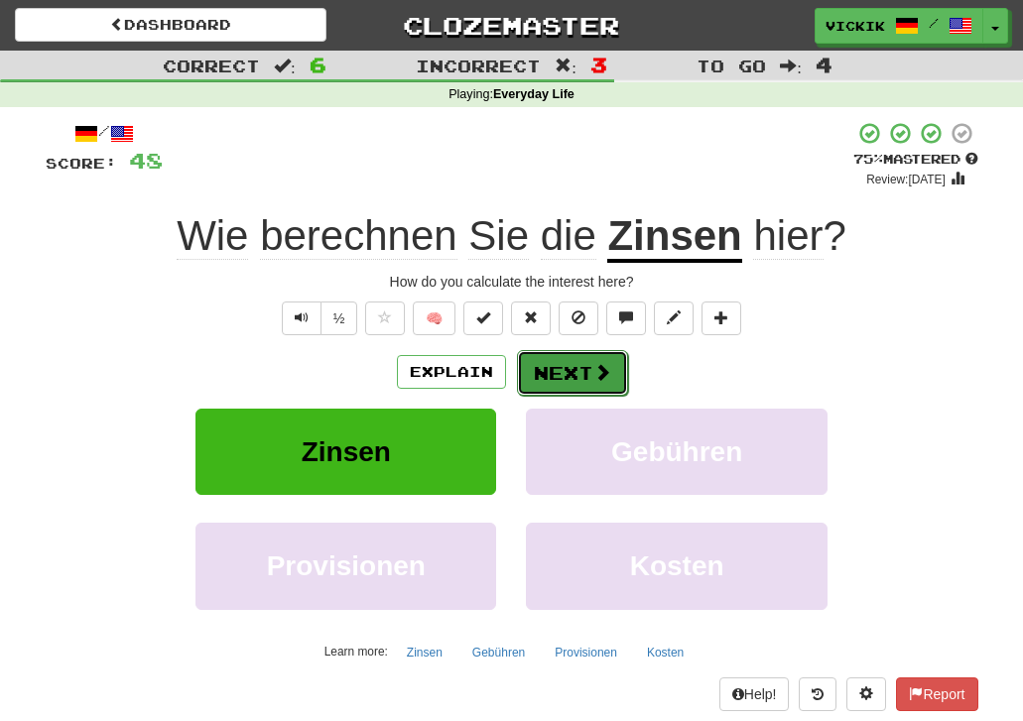
click at [561, 370] on button "Next" at bounding box center [572, 373] width 111 height 46
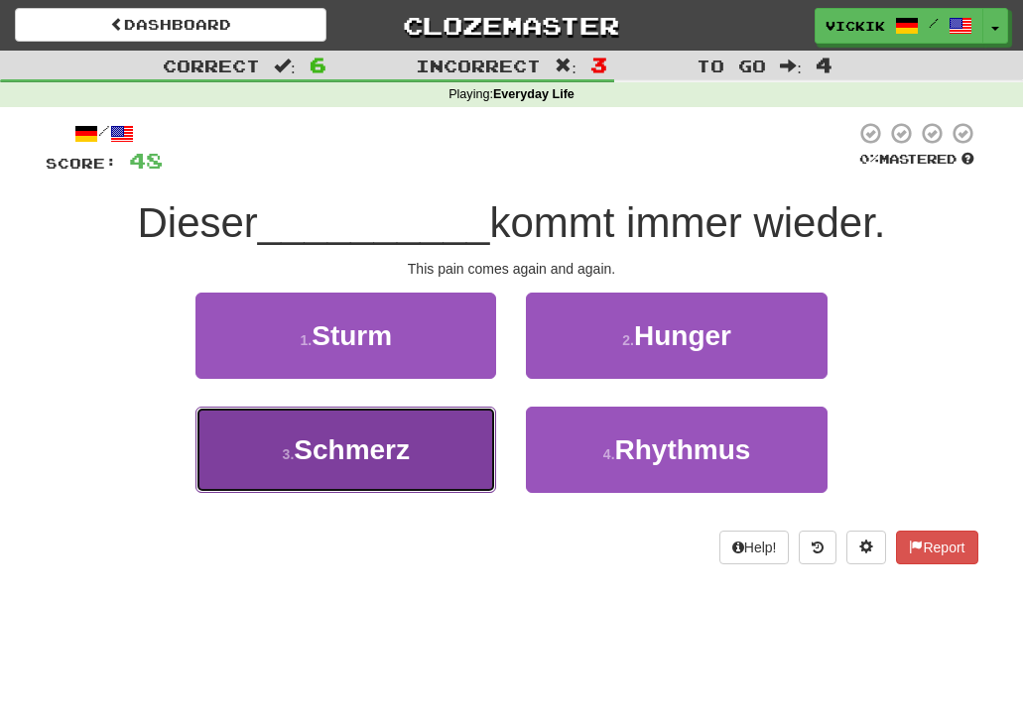
click at [440, 452] on button "3 . Schmerz" at bounding box center [345, 450] width 301 height 86
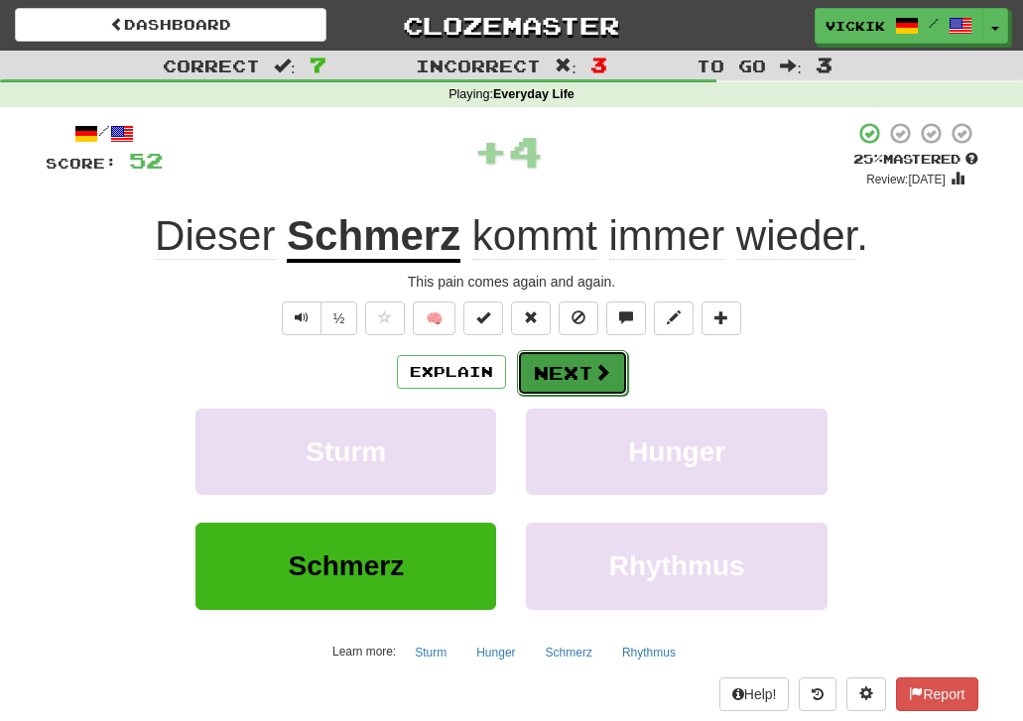
click at [531, 379] on button "Next" at bounding box center [572, 373] width 111 height 46
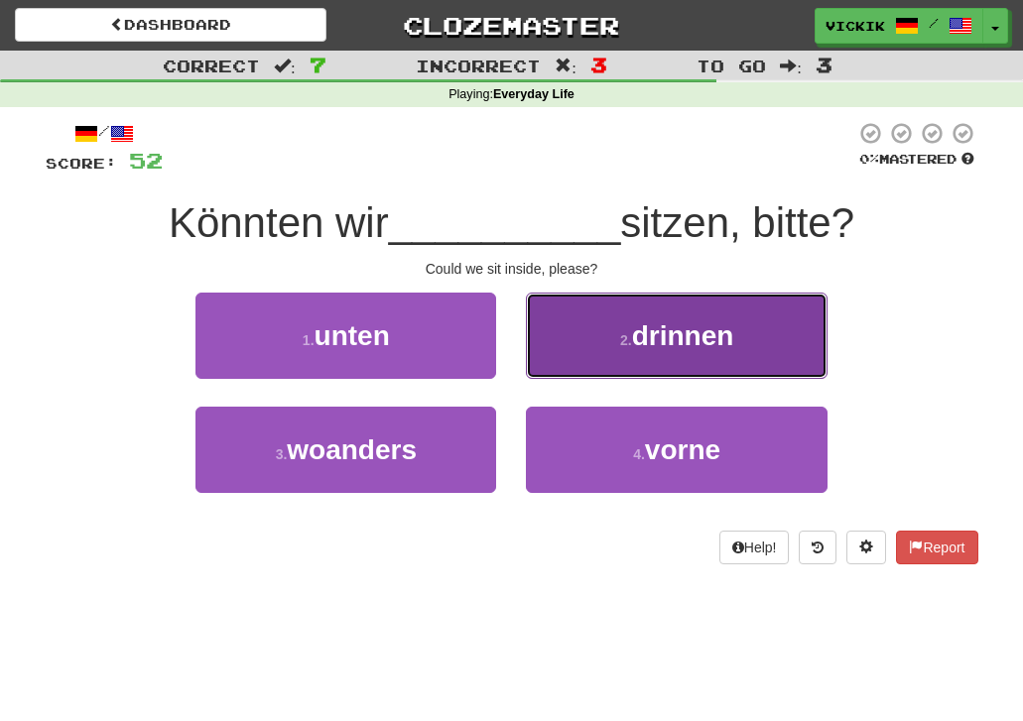
click at [583, 312] on button "2 . drinnen" at bounding box center [676, 336] width 301 height 86
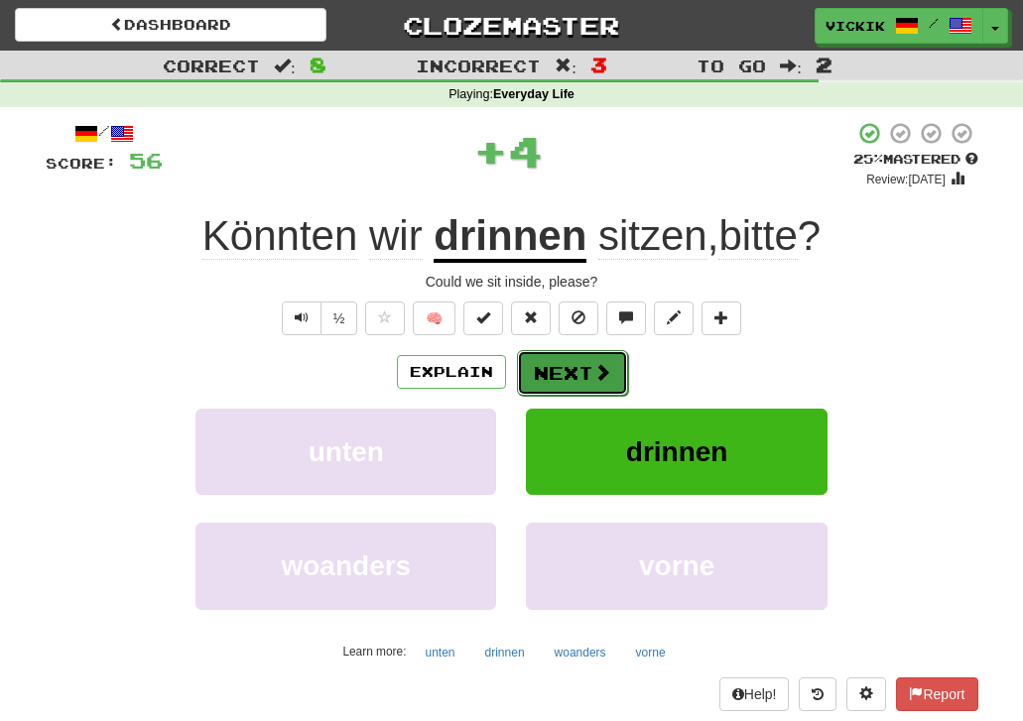
click at [573, 366] on button "Next" at bounding box center [572, 373] width 111 height 46
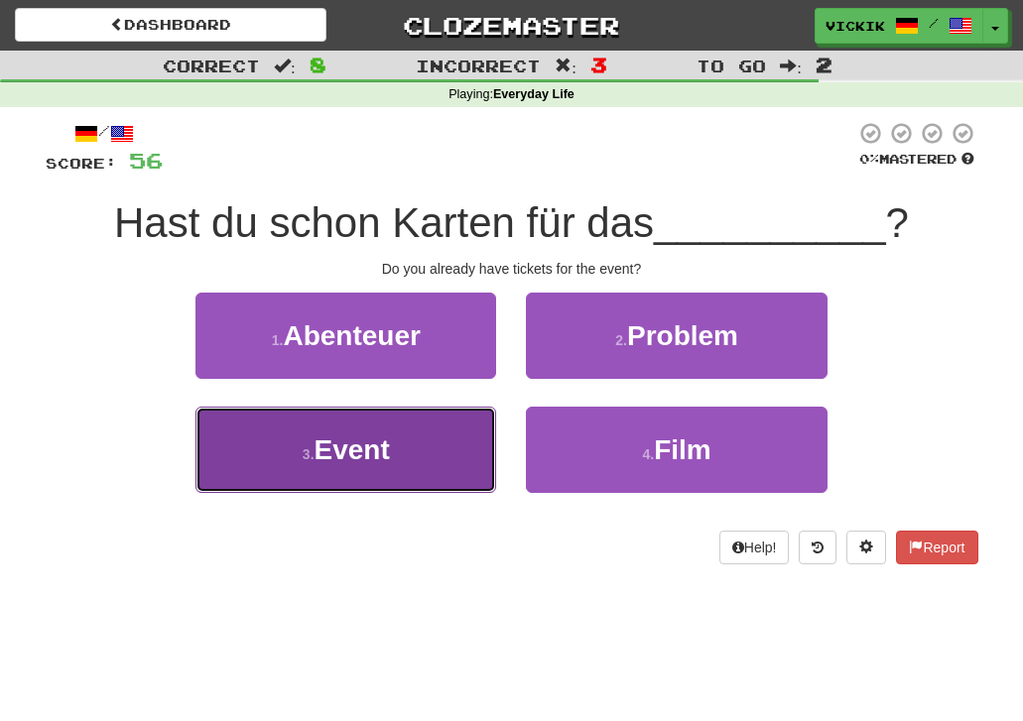
click at [450, 430] on button "3 . Event" at bounding box center [345, 450] width 301 height 86
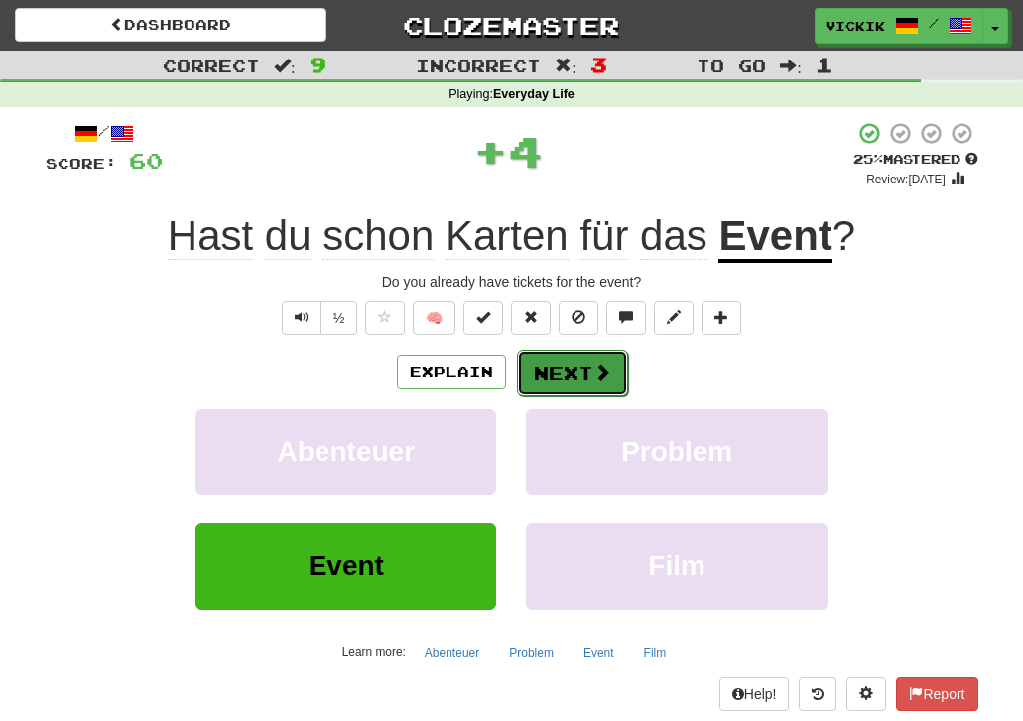
click at [572, 365] on button "Next" at bounding box center [572, 373] width 111 height 46
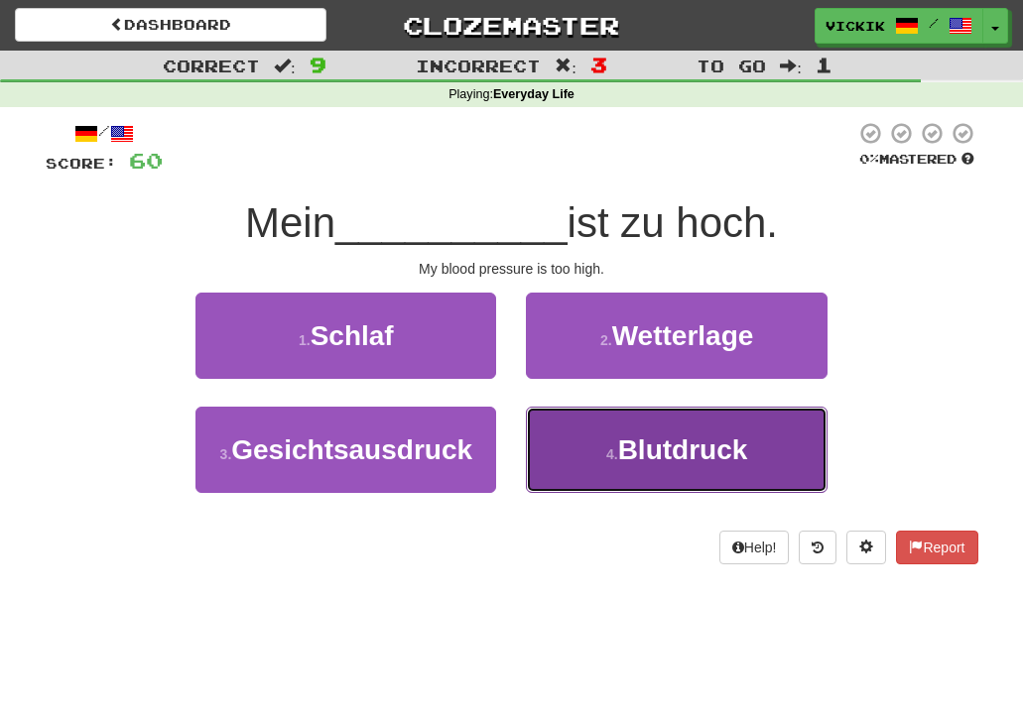
click at [619, 434] on span "Blutdruck" at bounding box center [683, 449] width 130 height 31
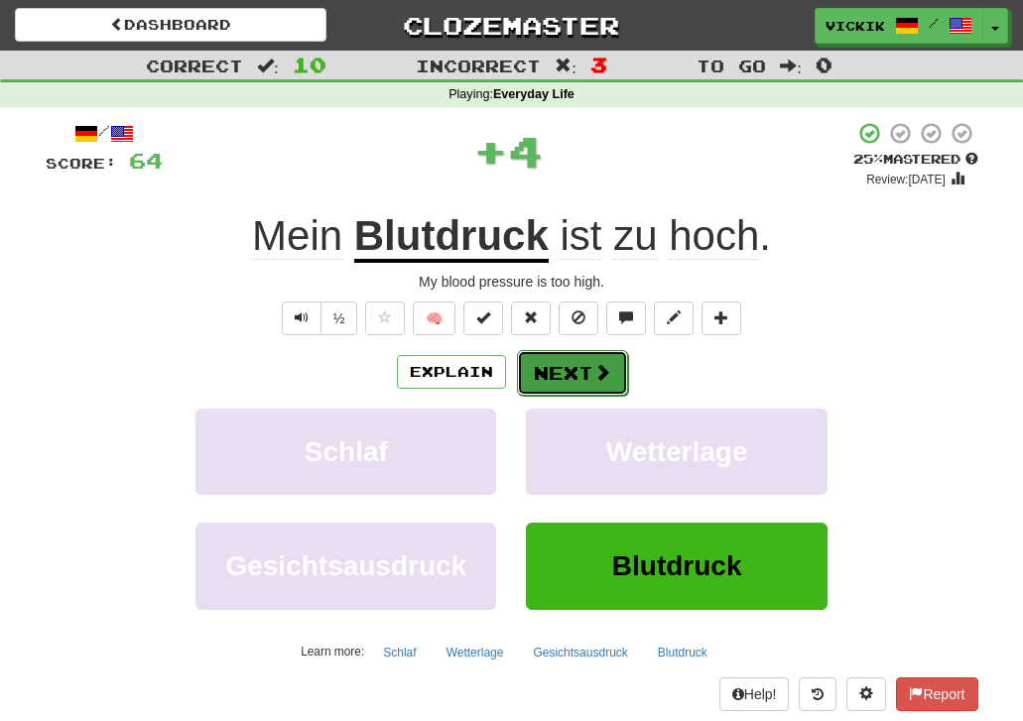
click at [573, 366] on button "Next" at bounding box center [572, 373] width 111 height 46
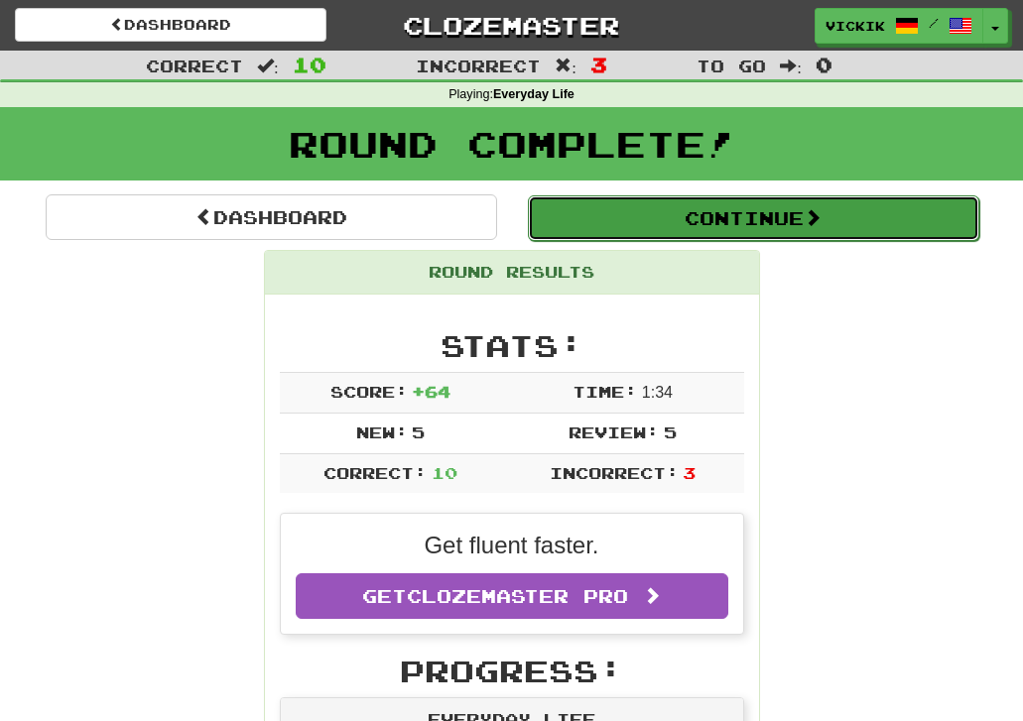
click at [599, 225] on button "Continue" at bounding box center [753, 218] width 451 height 46
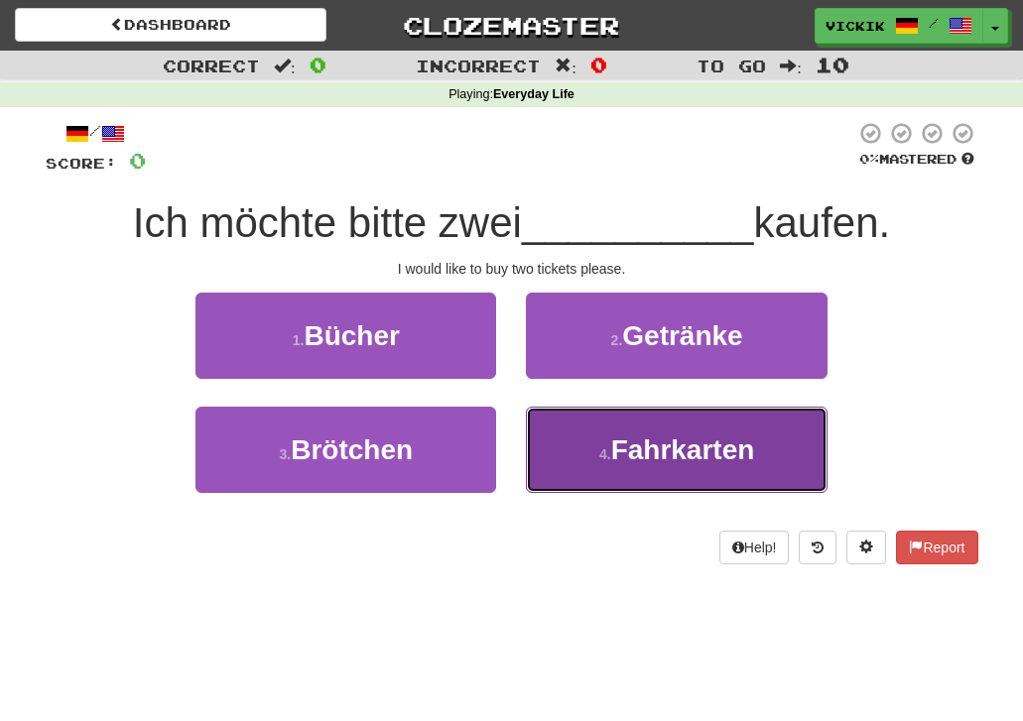
click at [679, 439] on span "Fahrkarten" at bounding box center [683, 449] width 144 height 31
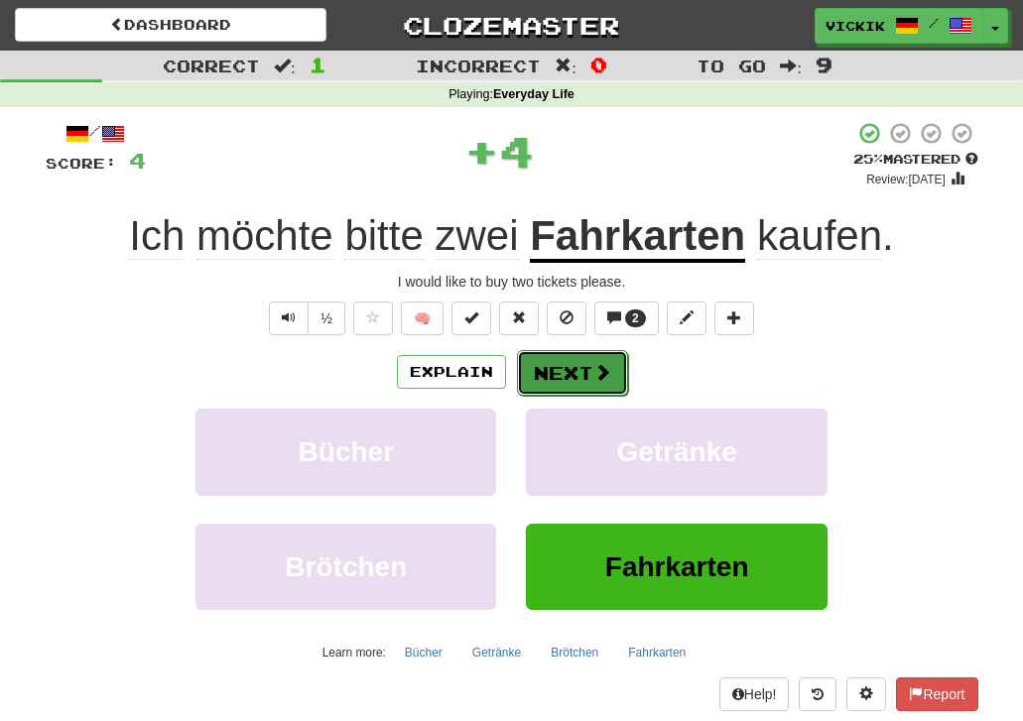
click at [576, 373] on button "Next" at bounding box center [572, 373] width 111 height 46
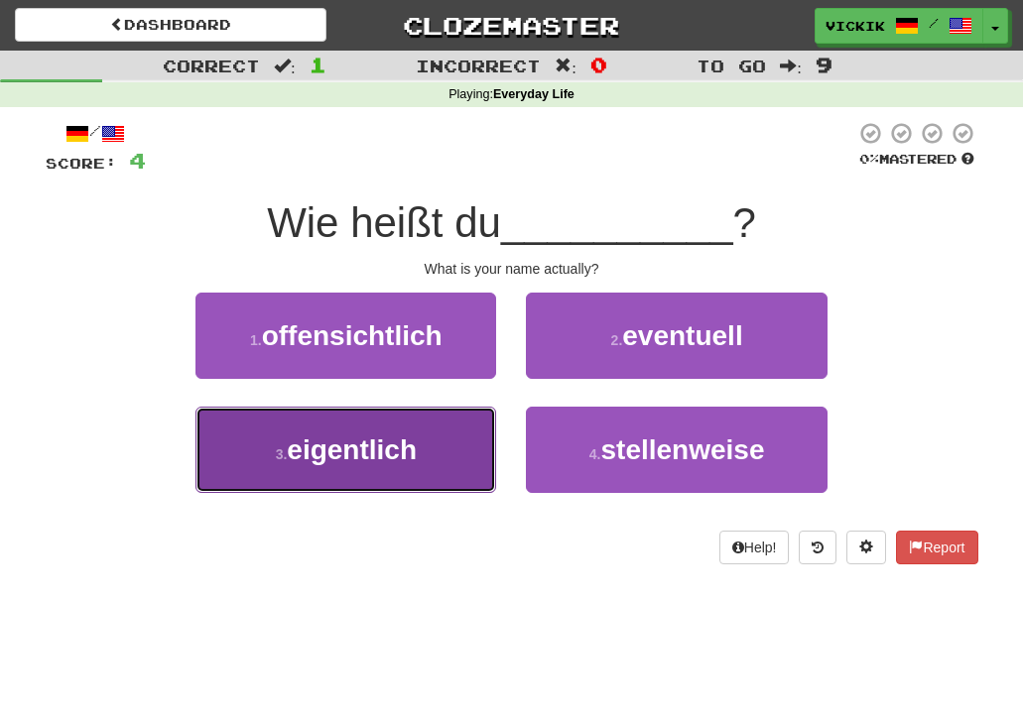
click at [439, 449] on button "3 . eigentlich" at bounding box center [345, 450] width 301 height 86
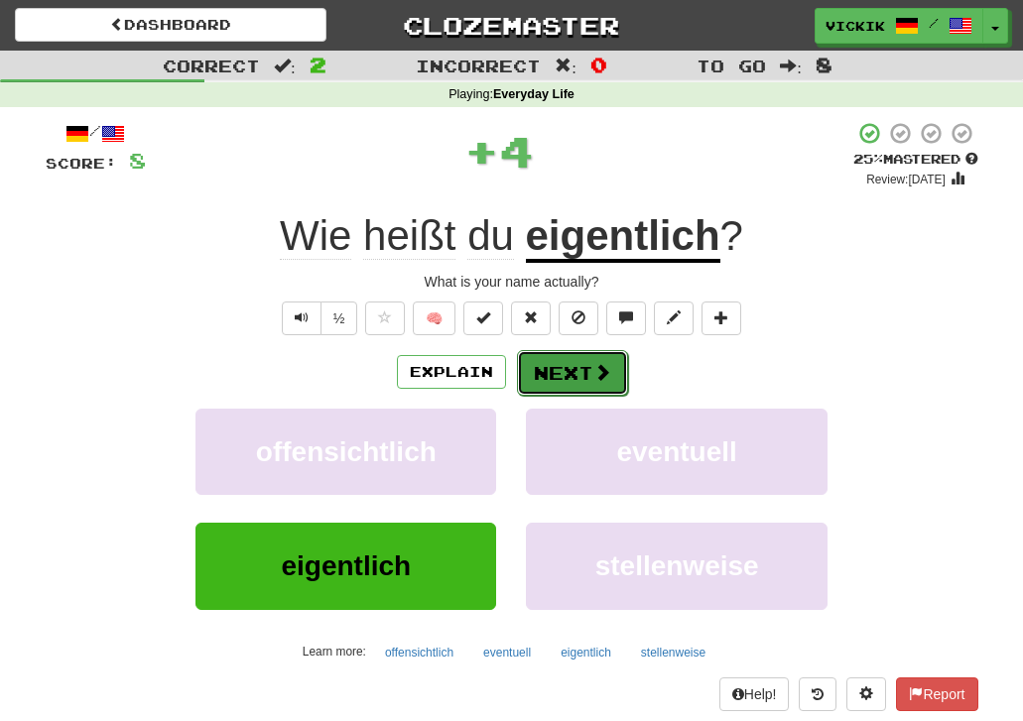
click at [559, 370] on button "Next" at bounding box center [572, 373] width 111 height 46
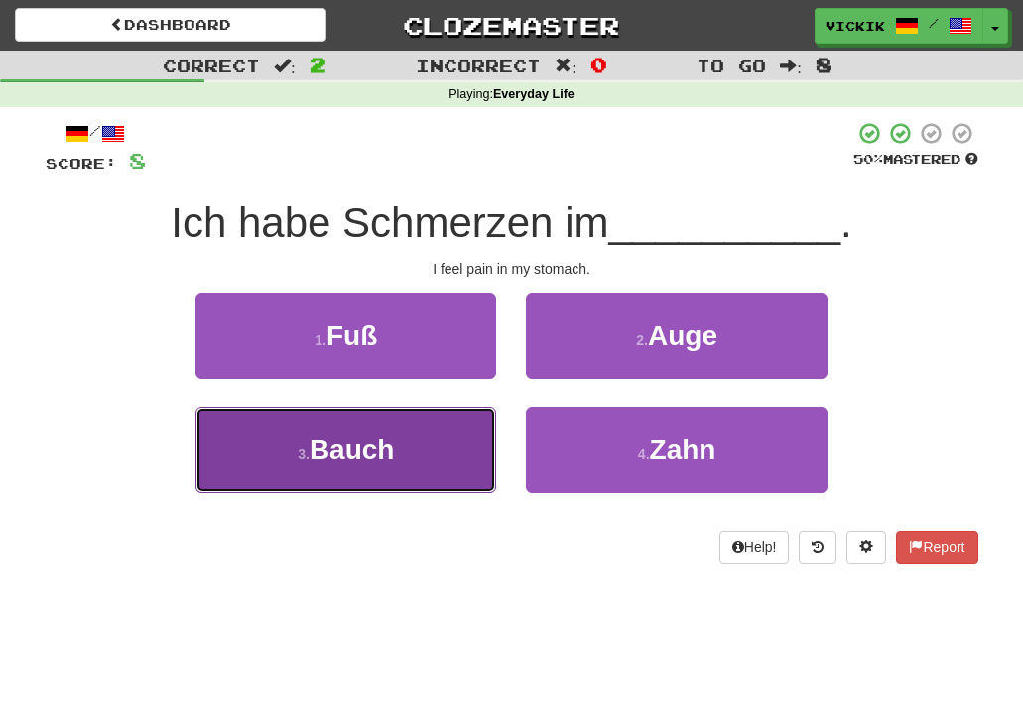
click at [428, 448] on button "3 . Bauch" at bounding box center [345, 450] width 301 height 86
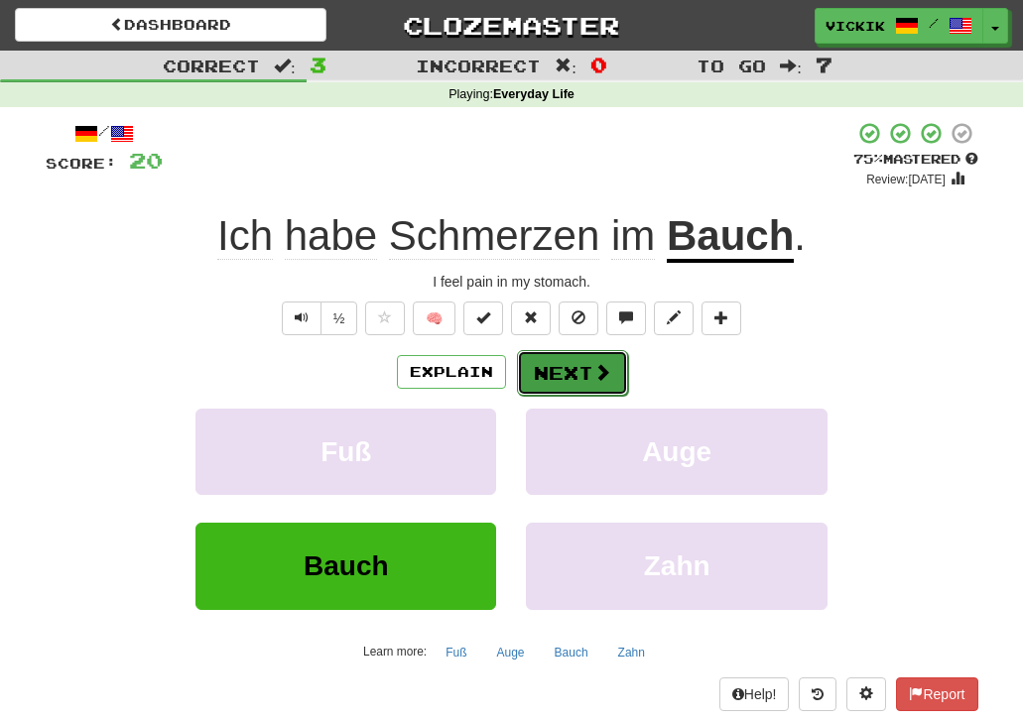
click at [570, 376] on button "Next" at bounding box center [572, 373] width 111 height 46
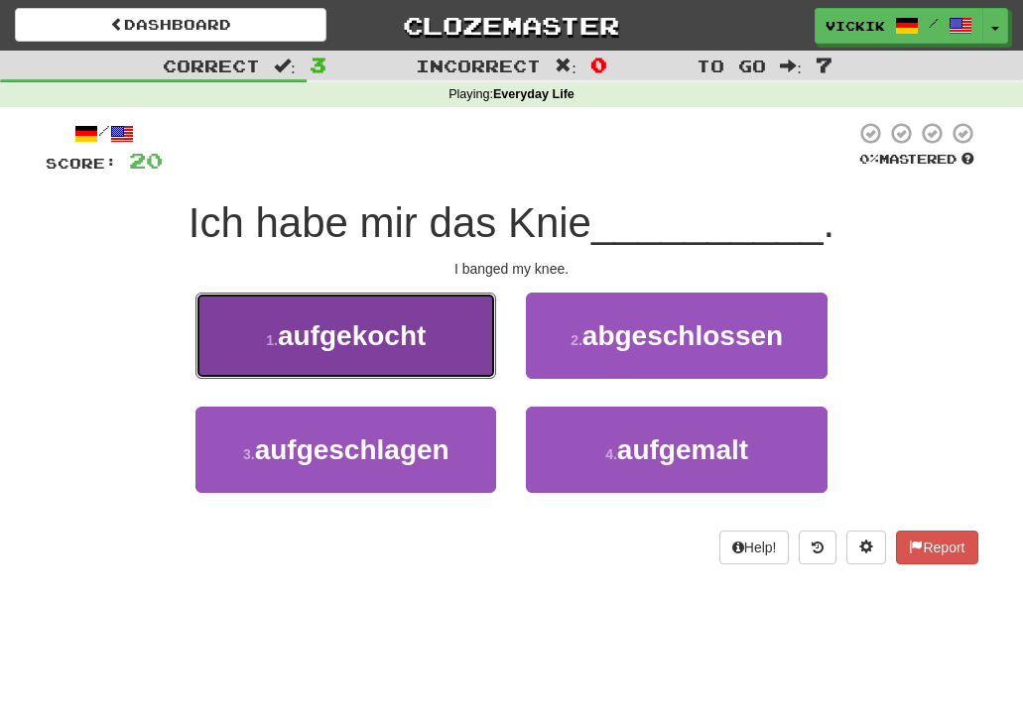
click at [397, 330] on span "aufgekocht" at bounding box center [352, 335] width 148 height 31
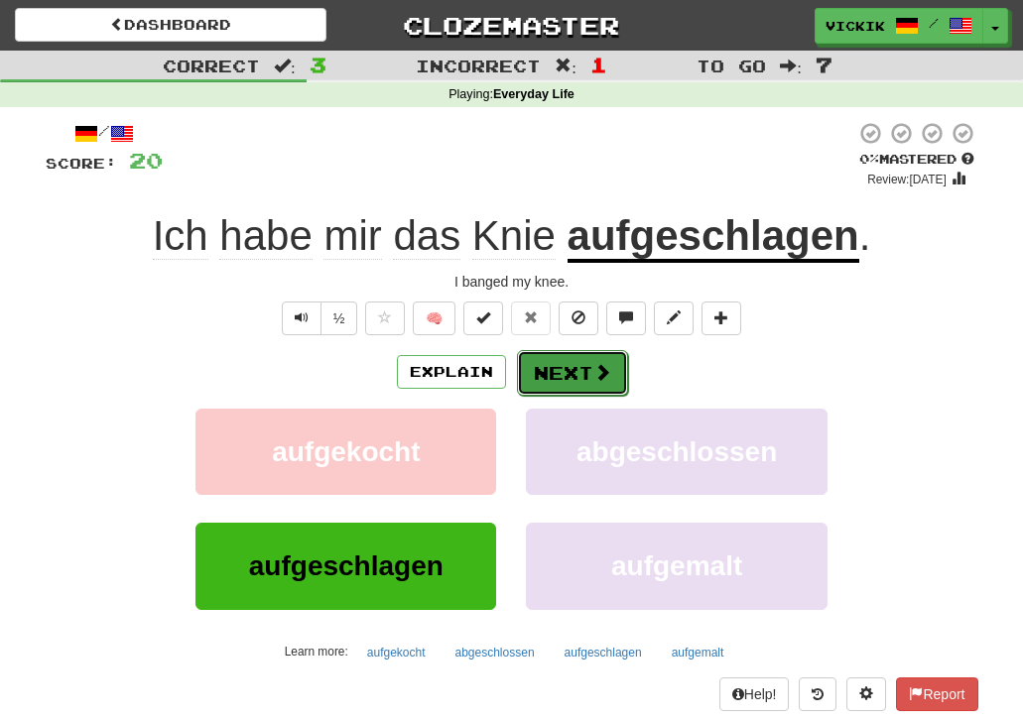
click at [546, 373] on button "Next" at bounding box center [572, 373] width 111 height 46
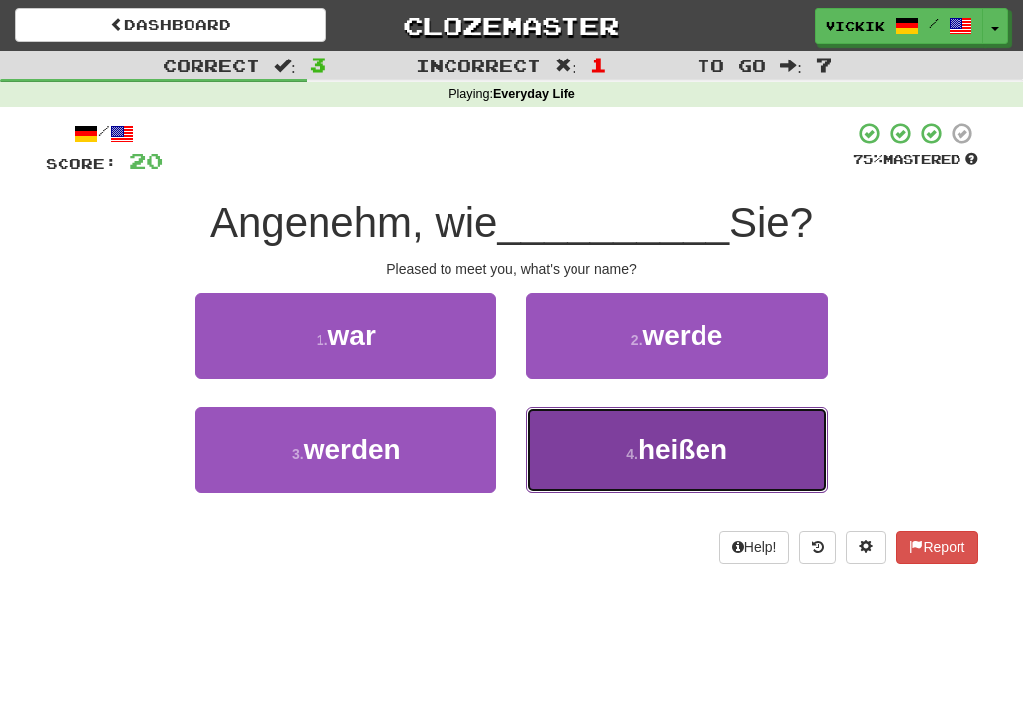
click at [622, 437] on button "4 . heißen" at bounding box center [676, 450] width 301 height 86
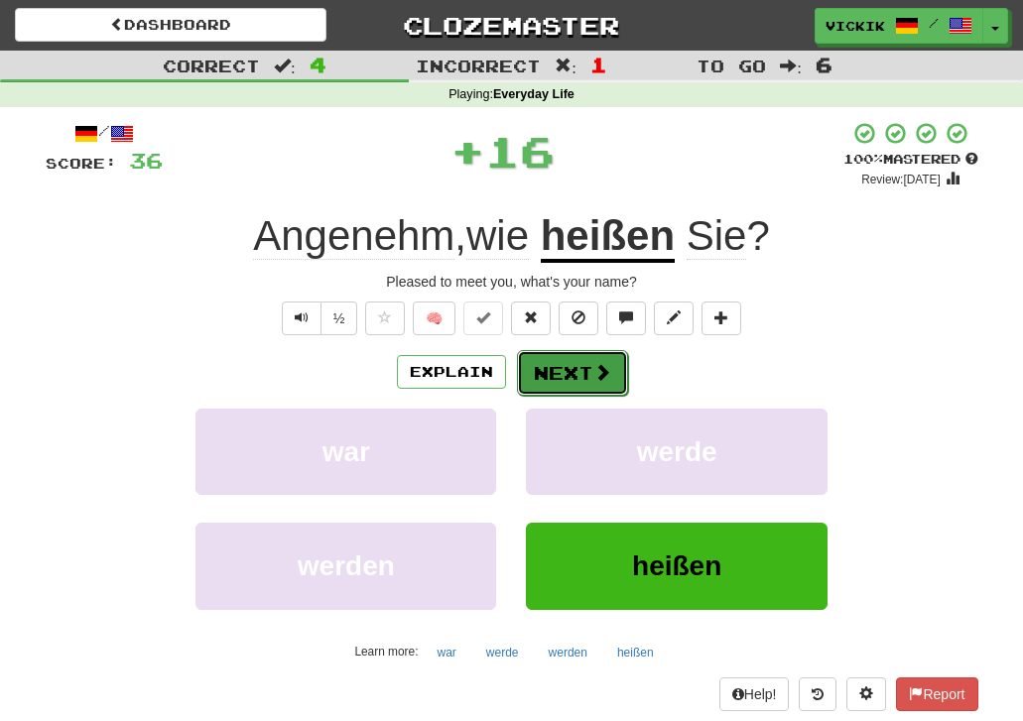
click at [577, 360] on button "Next" at bounding box center [572, 373] width 111 height 46
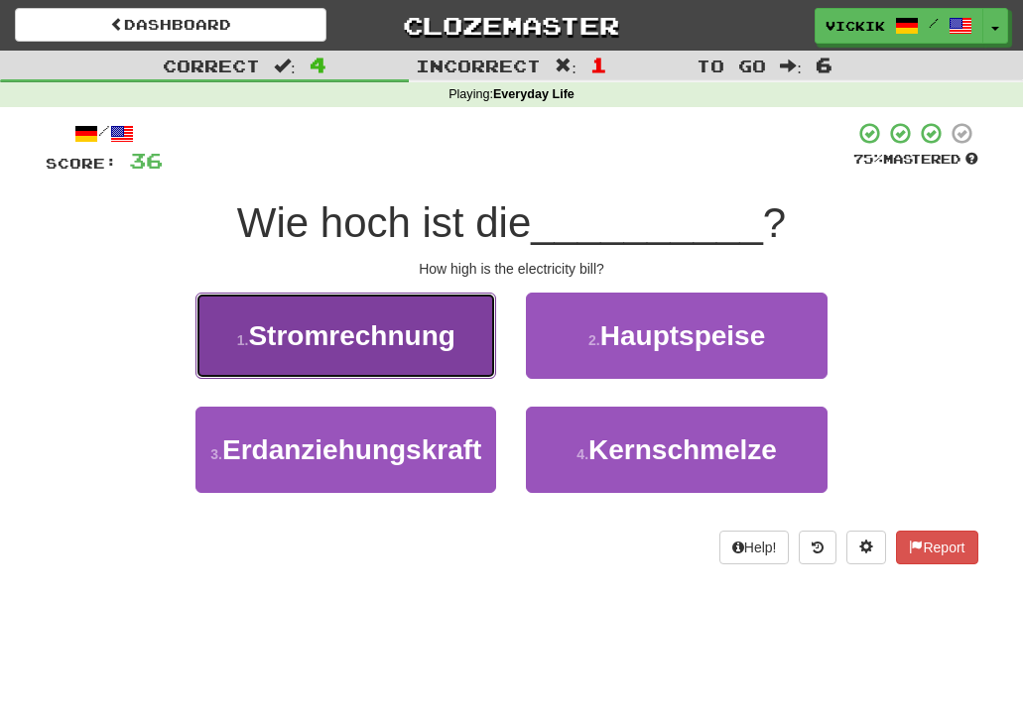
click at [441, 335] on span "Stromrechnung" at bounding box center [351, 335] width 206 height 31
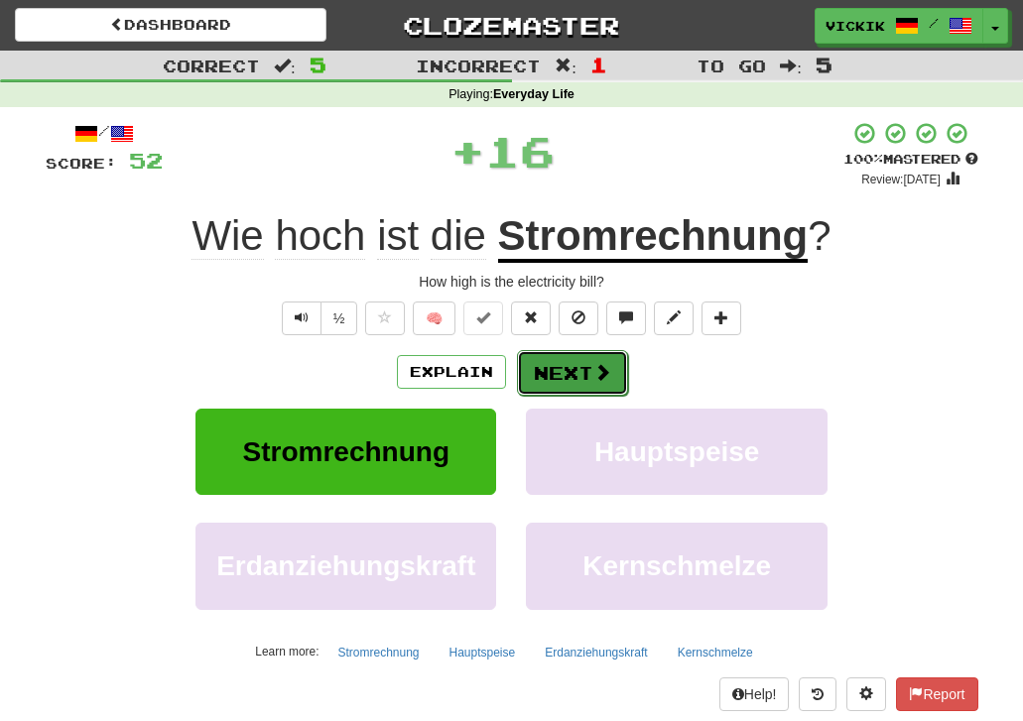
click at [559, 361] on button "Next" at bounding box center [572, 373] width 111 height 46
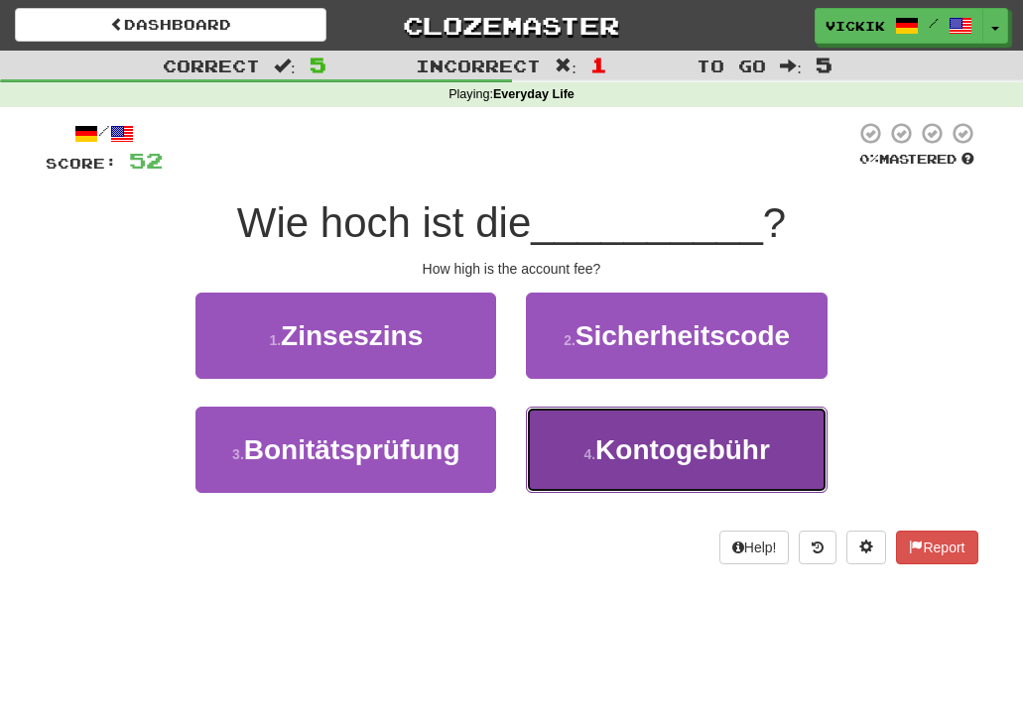
click at [663, 455] on span "Kontogebühr" at bounding box center [682, 449] width 175 height 31
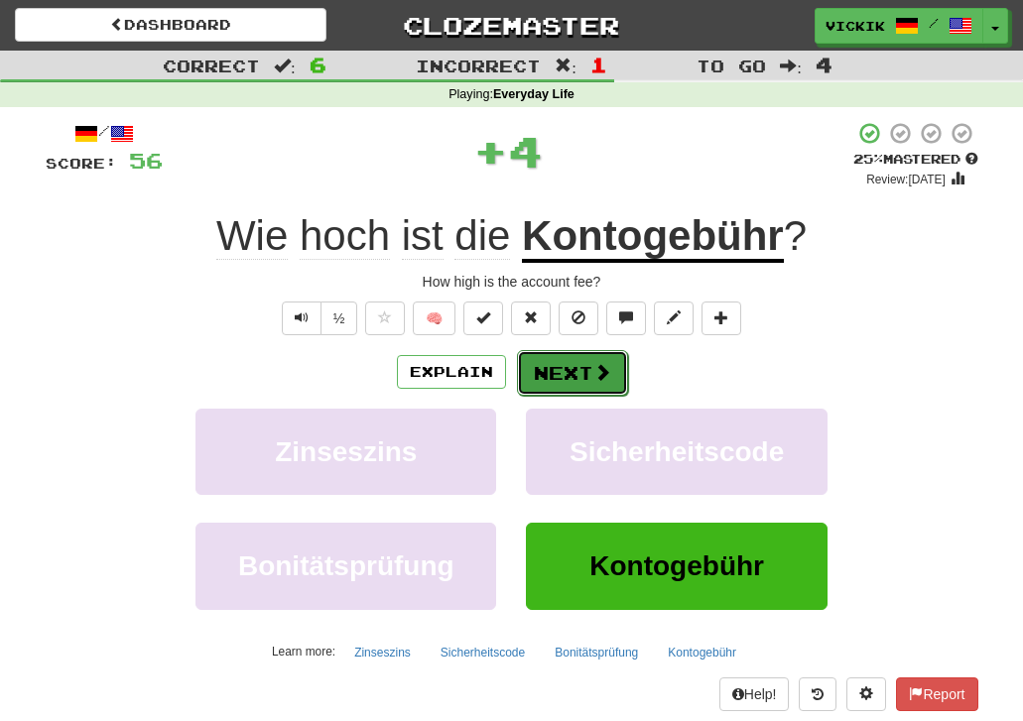
click at [586, 381] on button "Next" at bounding box center [572, 373] width 111 height 46
